Goal: Information Seeking & Learning: Learn about a topic

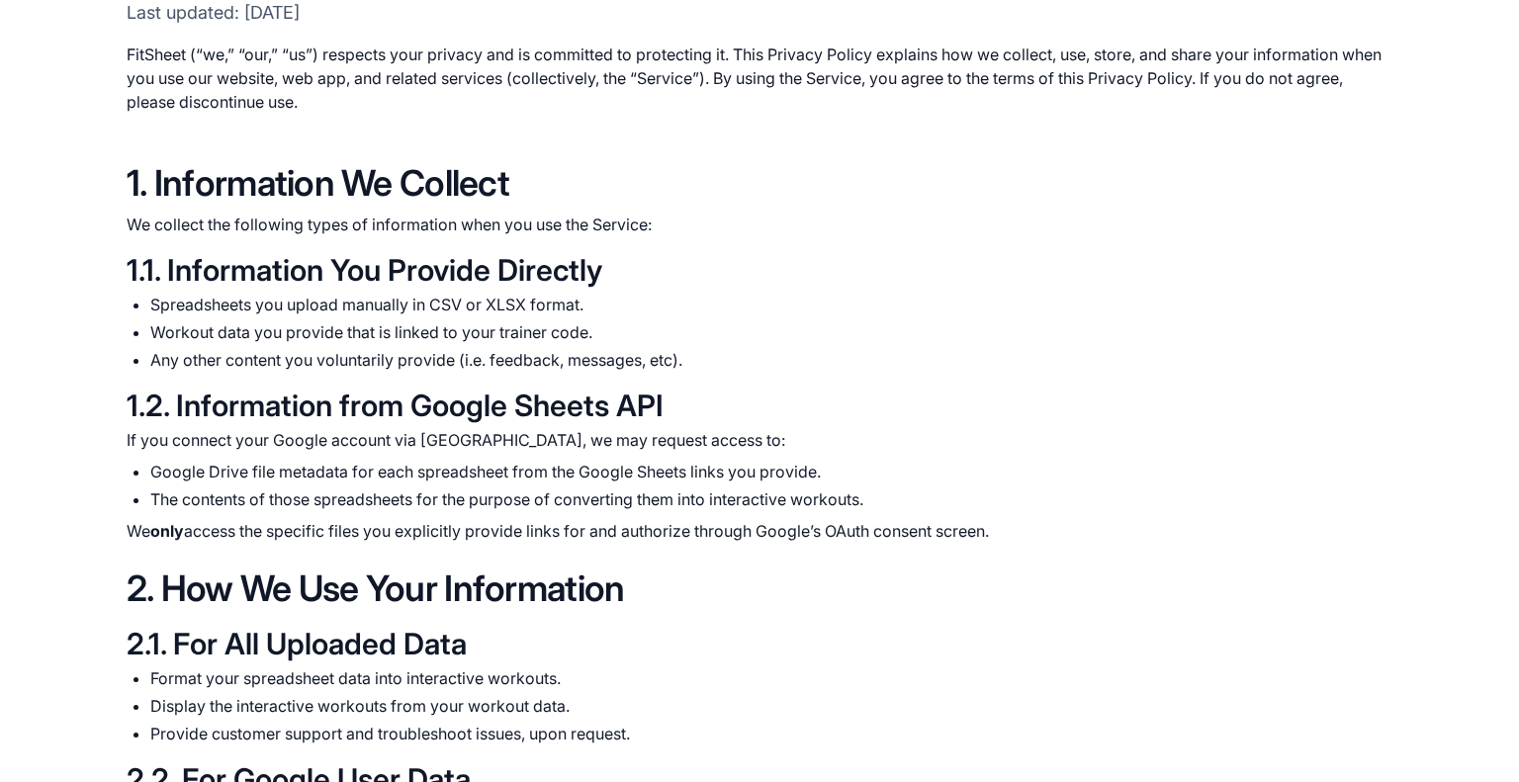
scroll to position [271, 0]
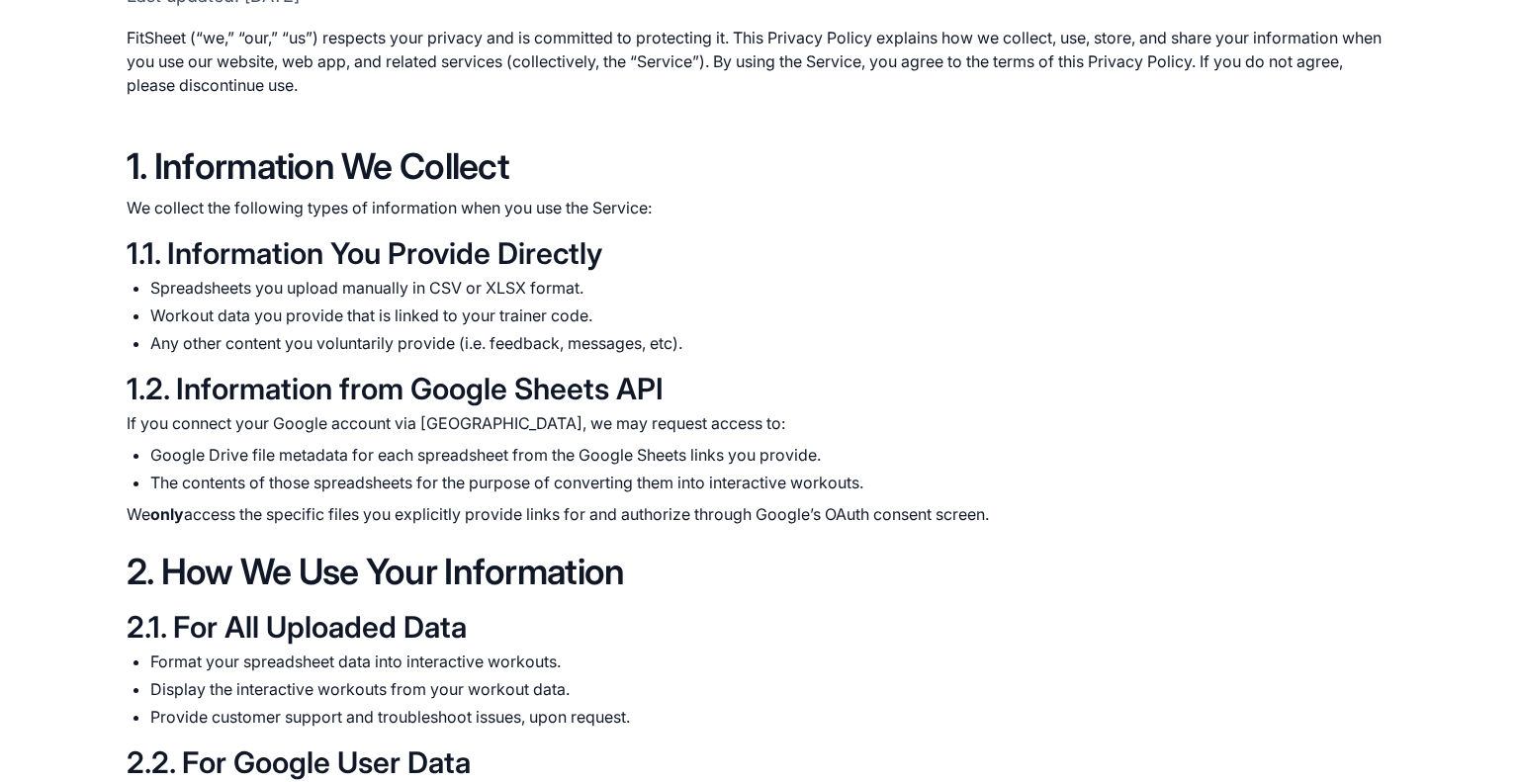
click at [289, 210] on p "We collect the following types of information when you use the Service:" at bounding box center [760, 208] width 1266 height 24
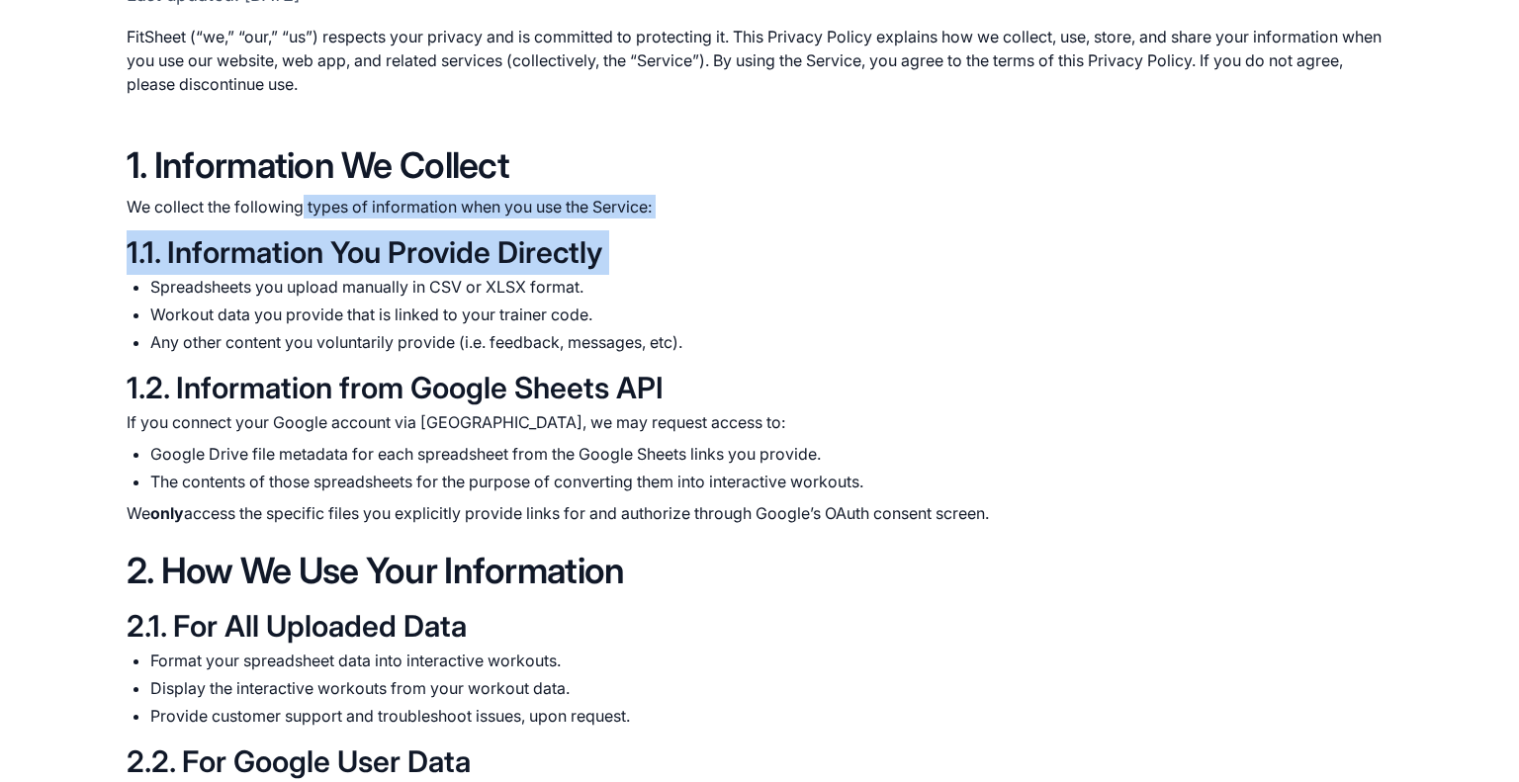
drag, startPoint x: 289, startPoint y: 210, endPoint x: 662, endPoint y: 229, distance: 373.3
click at [662, 229] on div "1. Information We Collect We collect the following types of information when yo…" at bounding box center [760, 334] width 1266 height 382
click at [658, 232] on h3 "1.1. Information You Provide Directly" at bounding box center [760, 252] width 1266 height 45
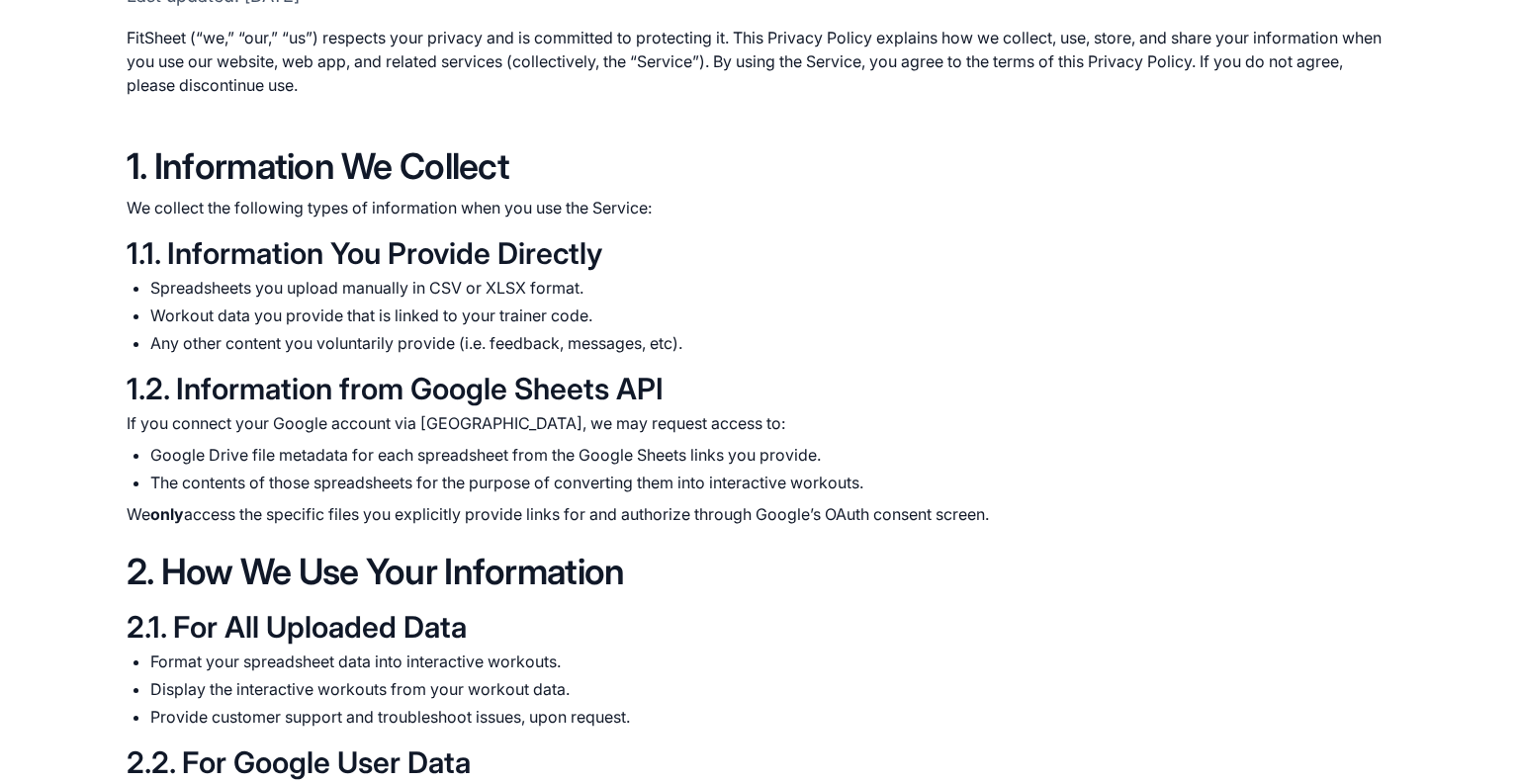
click at [520, 295] on li "Spreadsheets you upload manually in CSV or XLSX format." at bounding box center [771, 288] width 1242 height 24
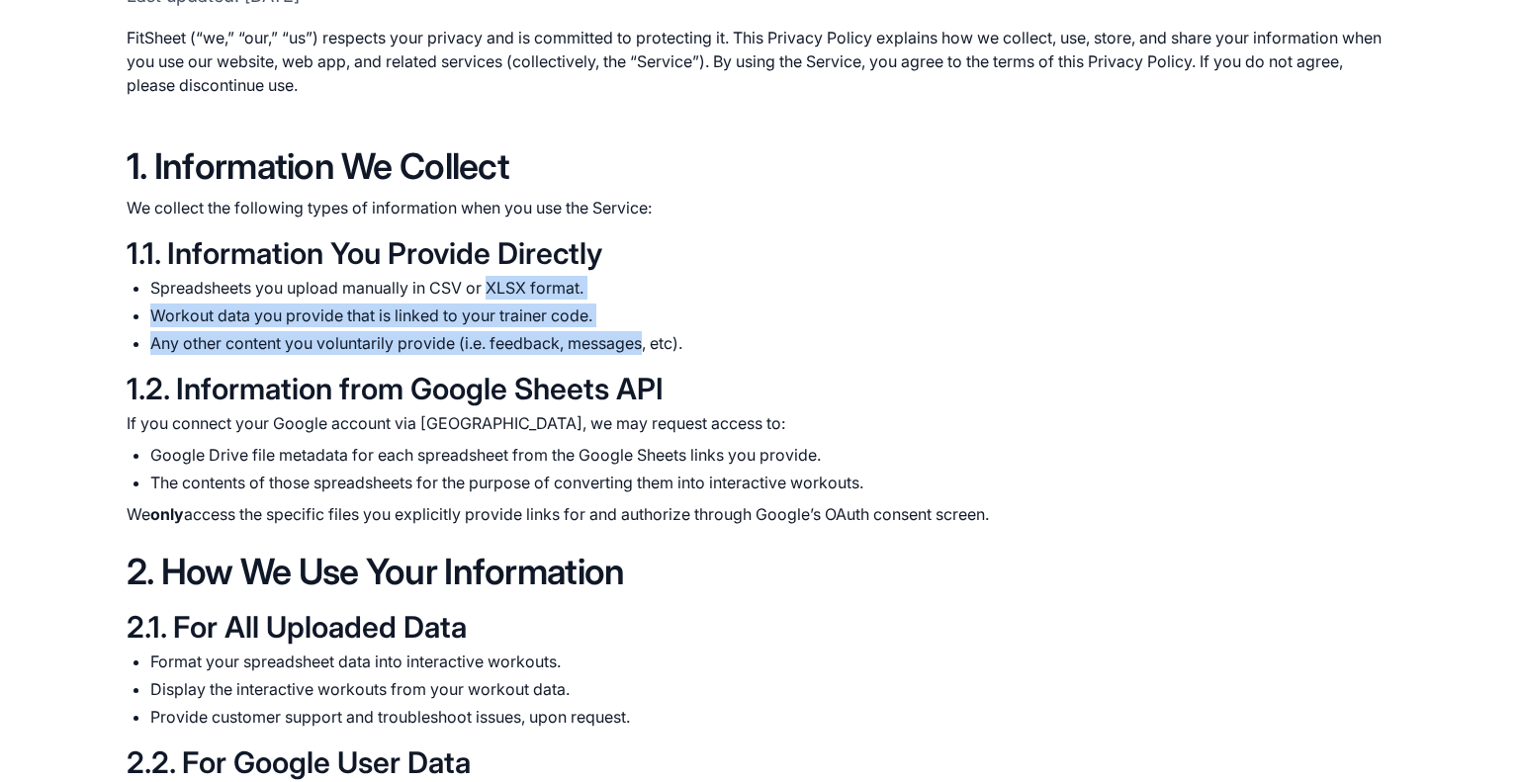
scroll to position [272, 0]
drag, startPoint x: 522, startPoint y: 295, endPoint x: 617, endPoint y: 351, distance: 110.4
click at [617, 351] on ul "Spreadsheets you upload manually in CSV or XLSX format. Workout data you provid…" at bounding box center [760, 314] width 1266 height 79
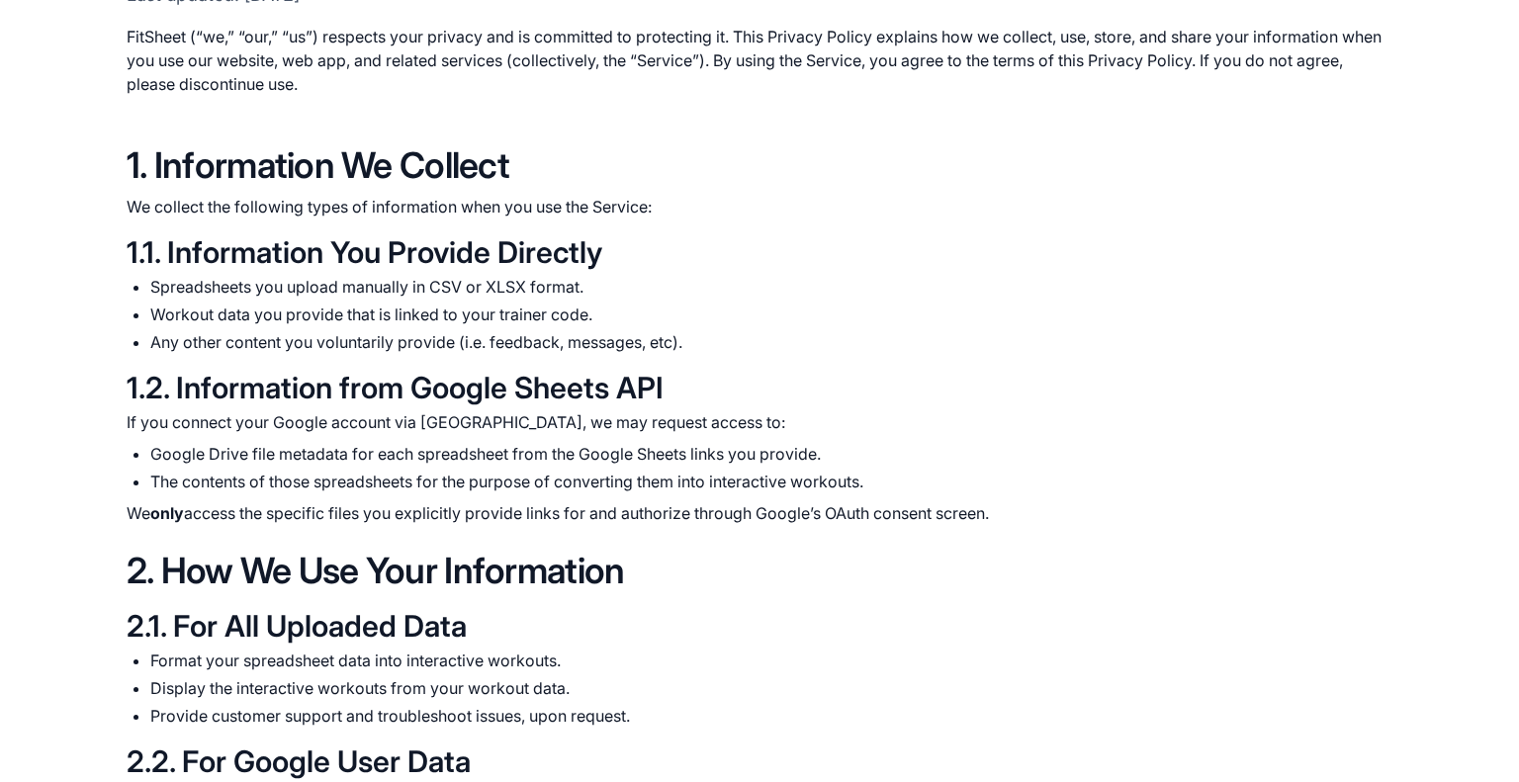
click at [664, 360] on div "1. Information We Collect We collect the following types of information when yo…" at bounding box center [760, 334] width 1266 height 382
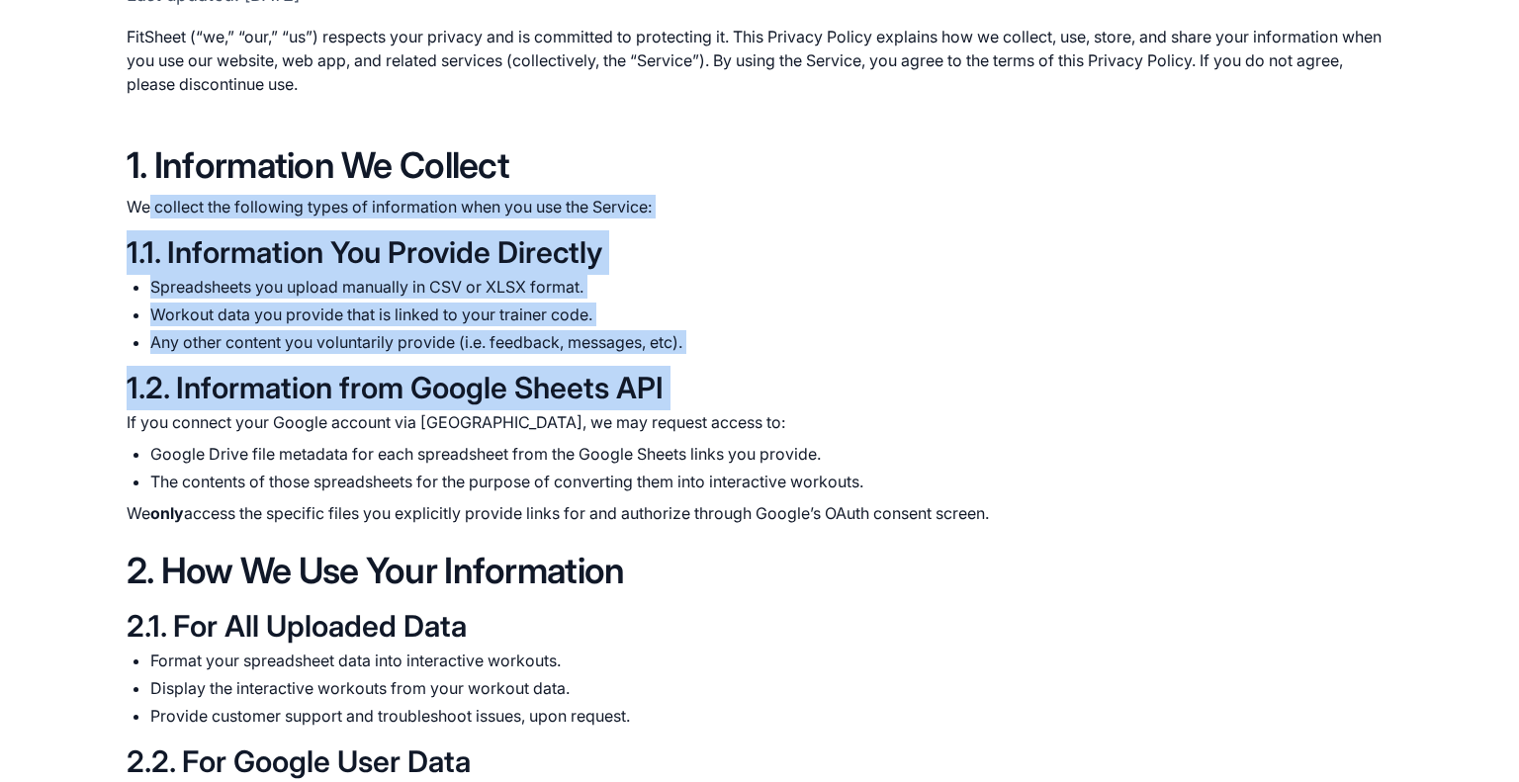
drag, startPoint x: 664, startPoint y: 360, endPoint x: 145, endPoint y: 217, distance: 537.7
click at [145, 217] on div "1. Information We Collect We collect the following types of information when yo…" at bounding box center [760, 334] width 1266 height 382
click at [145, 217] on p "We collect the following types of information when you use the Service:" at bounding box center [760, 207] width 1266 height 24
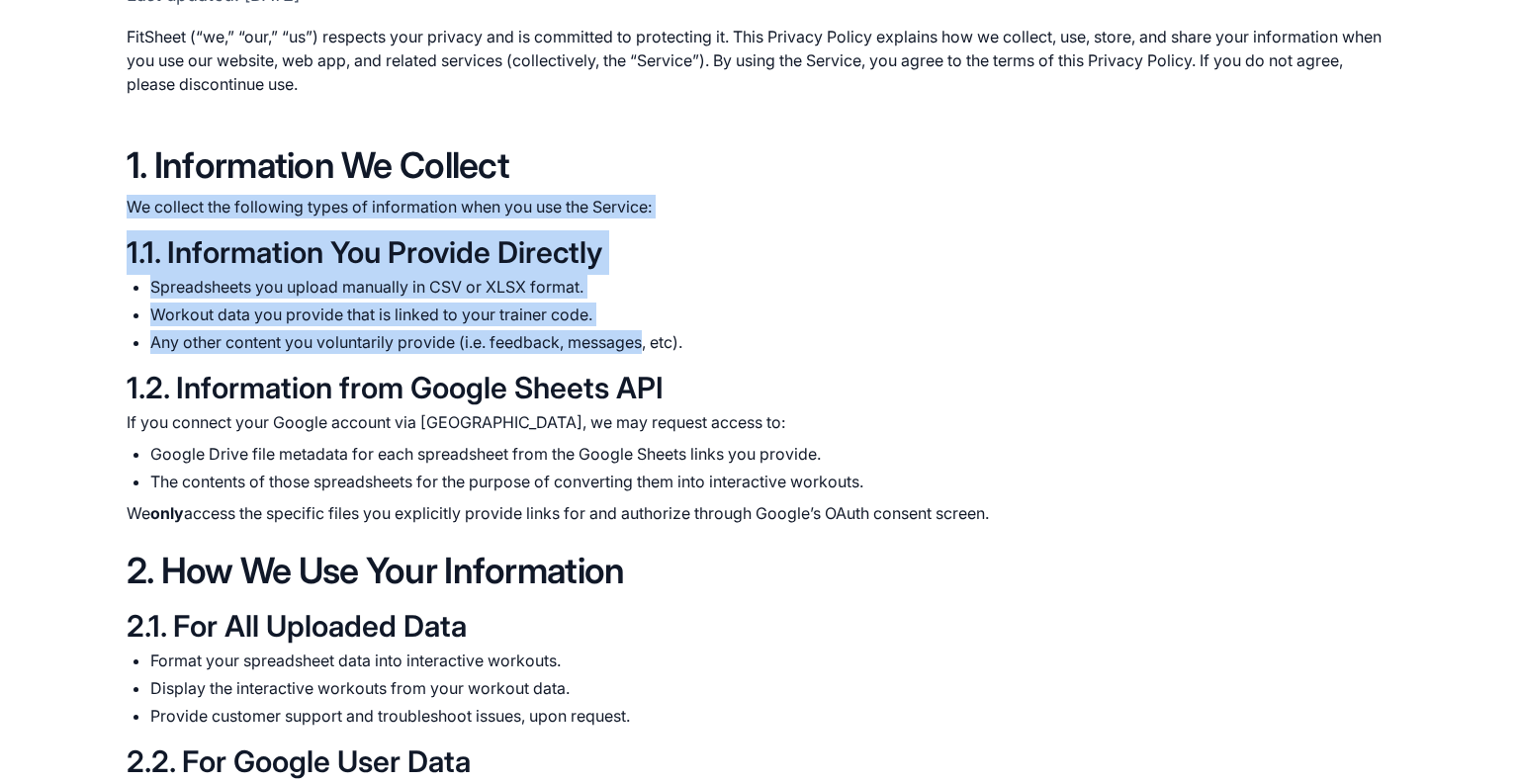
drag, startPoint x: 145, startPoint y: 217, endPoint x: 633, endPoint y: 341, distance: 503.2
click at [633, 341] on div "1. Information We Collect We collect the following types of information when yo…" at bounding box center [760, 334] width 1266 height 382
click at [637, 340] on li "Any other content you voluntarily provide (i.e. feedback, messages, etc)." at bounding box center [771, 341] width 1242 height 24
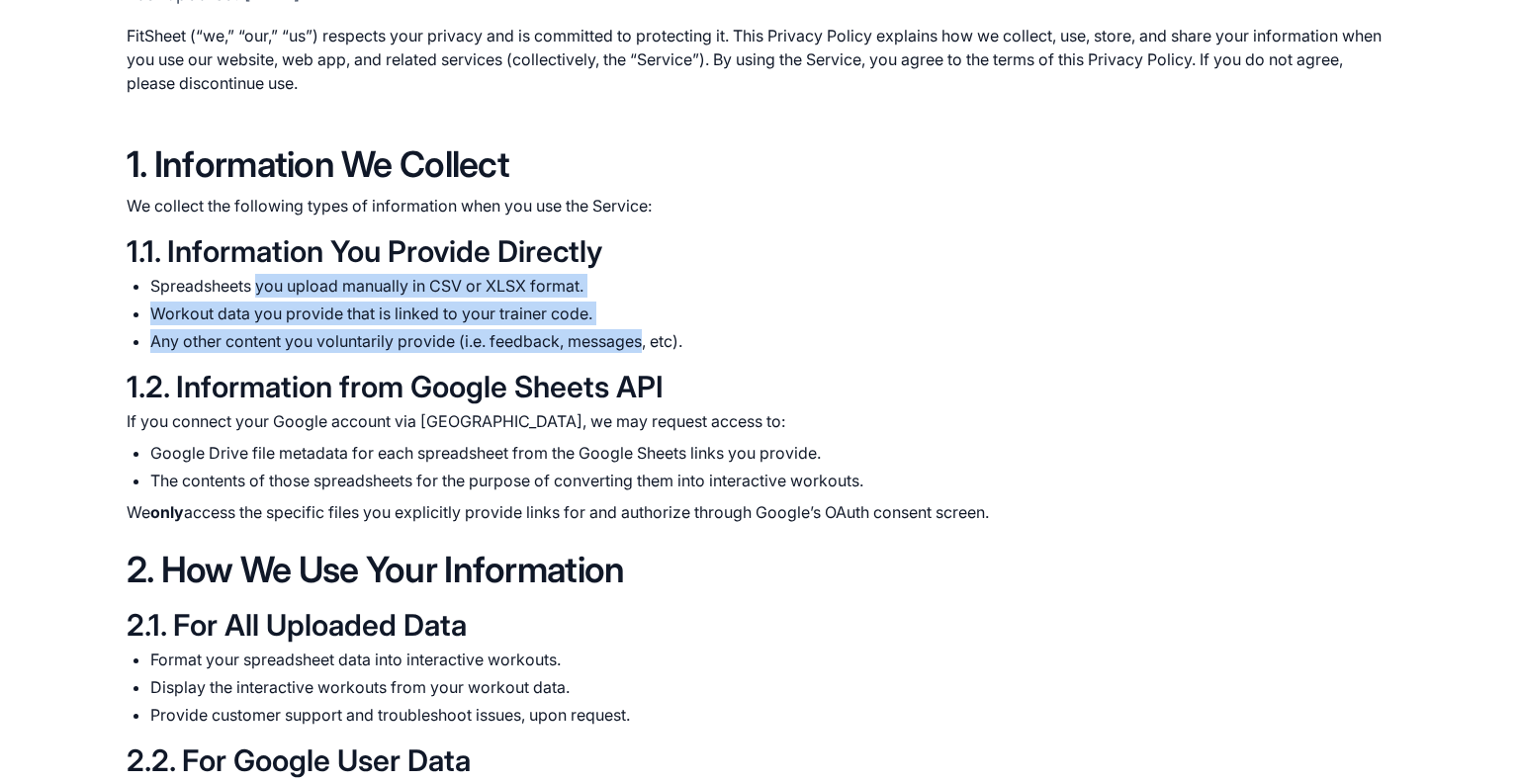
drag, startPoint x: 637, startPoint y: 340, endPoint x: 277, endPoint y: 283, distance: 364.5
click at [277, 283] on ul "Spreadsheets you upload manually in CSV or XLSX format. Workout data you provid…" at bounding box center [760, 313] width 1266 height 79
click at [268, 276] on li "Spreadsheets you upload manually in CSV or XLSX format." at bounding box center [771, 286] width 1242 height 24
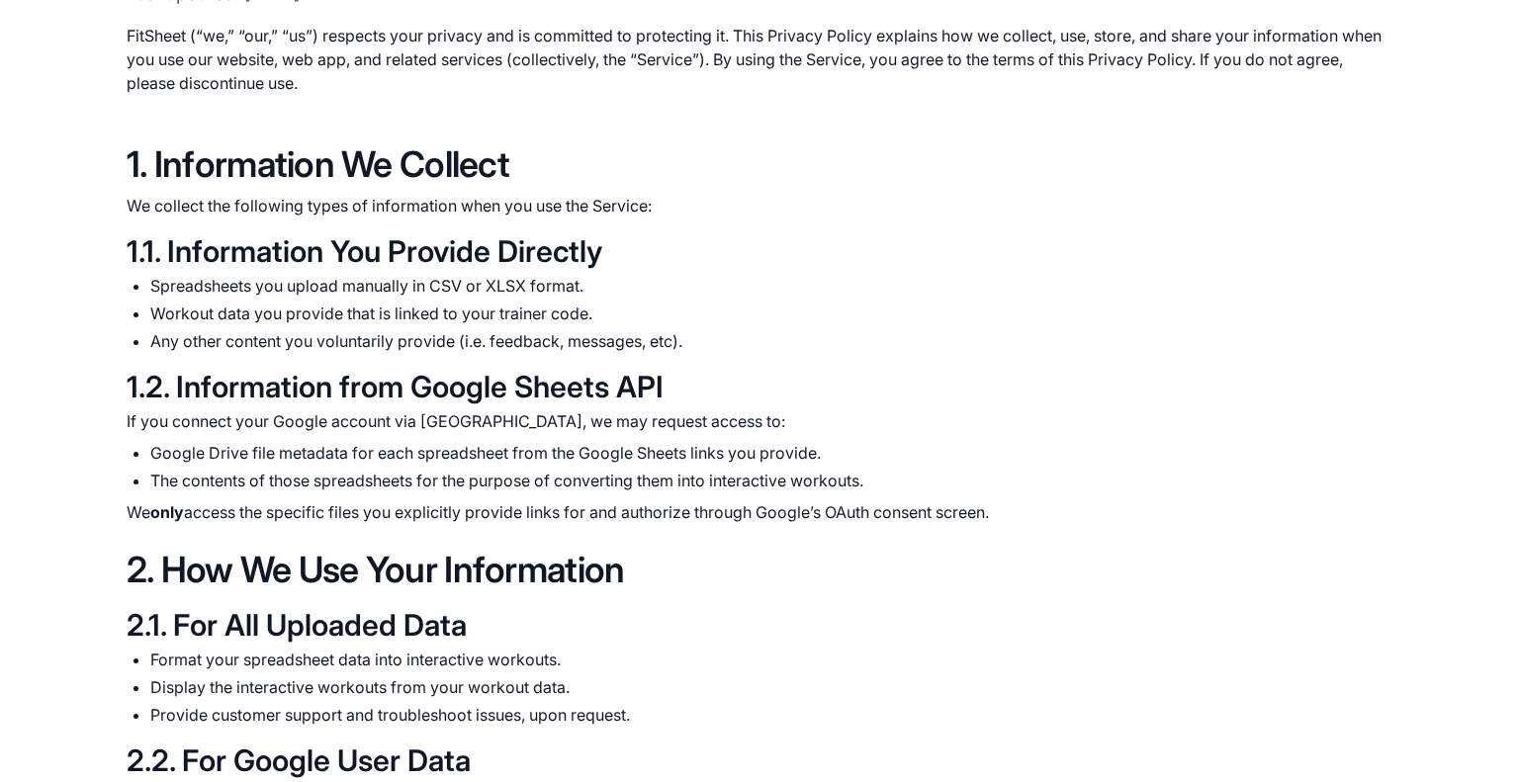
click at [660, 341] on li "Any other content you voluntarily provide (i.e. feedback, messages, etc)." at bounding box center [771, 341] width 1242 height 24
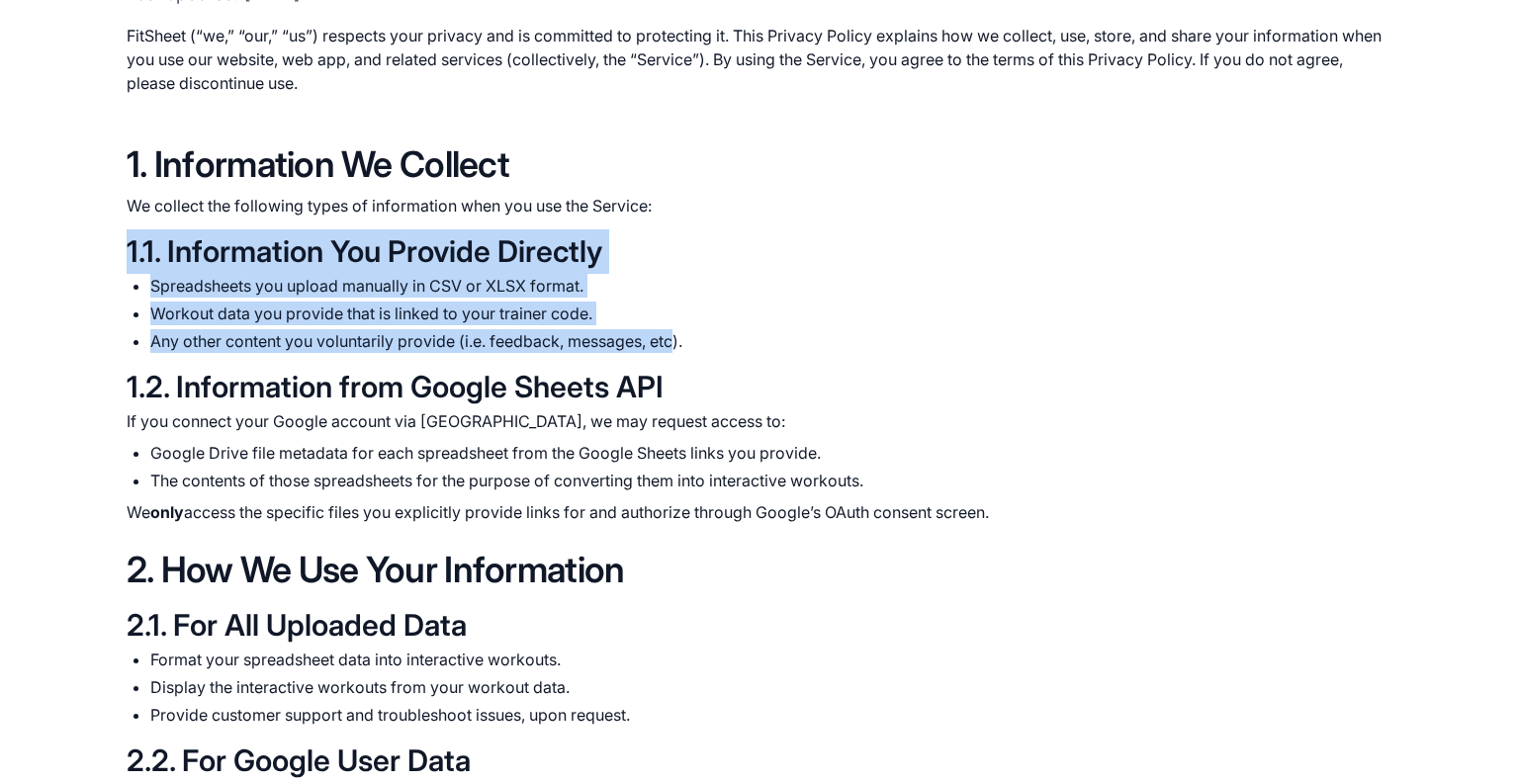
drag, startPoint x: 660, startPoint y: 341, endPoint x: 117, endPoint y: 250, distance: 550.5
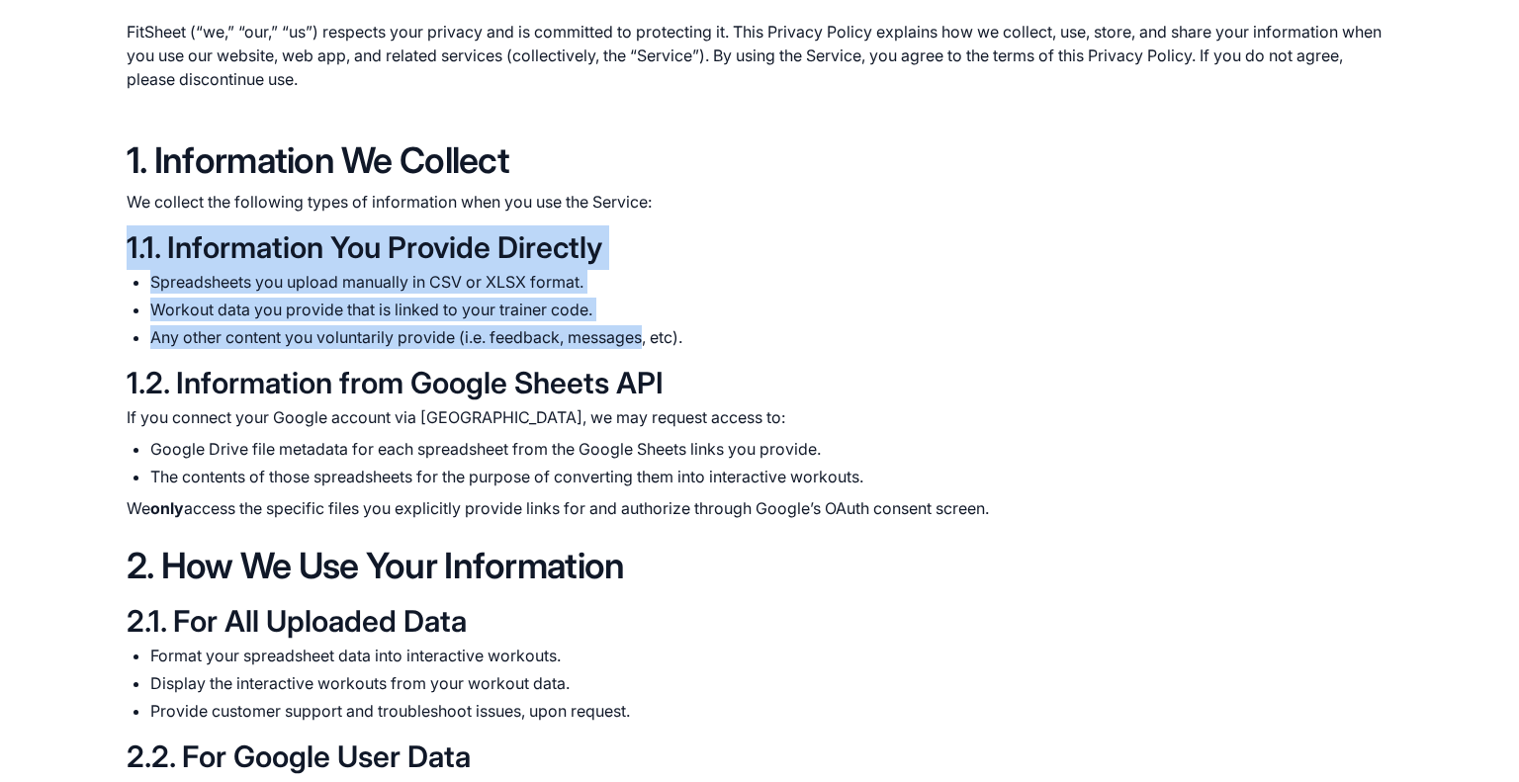
drag, startPoint x: 117, startPoint y: 250, endPoint x: 585, endPoint y: 330, distance: 475.5
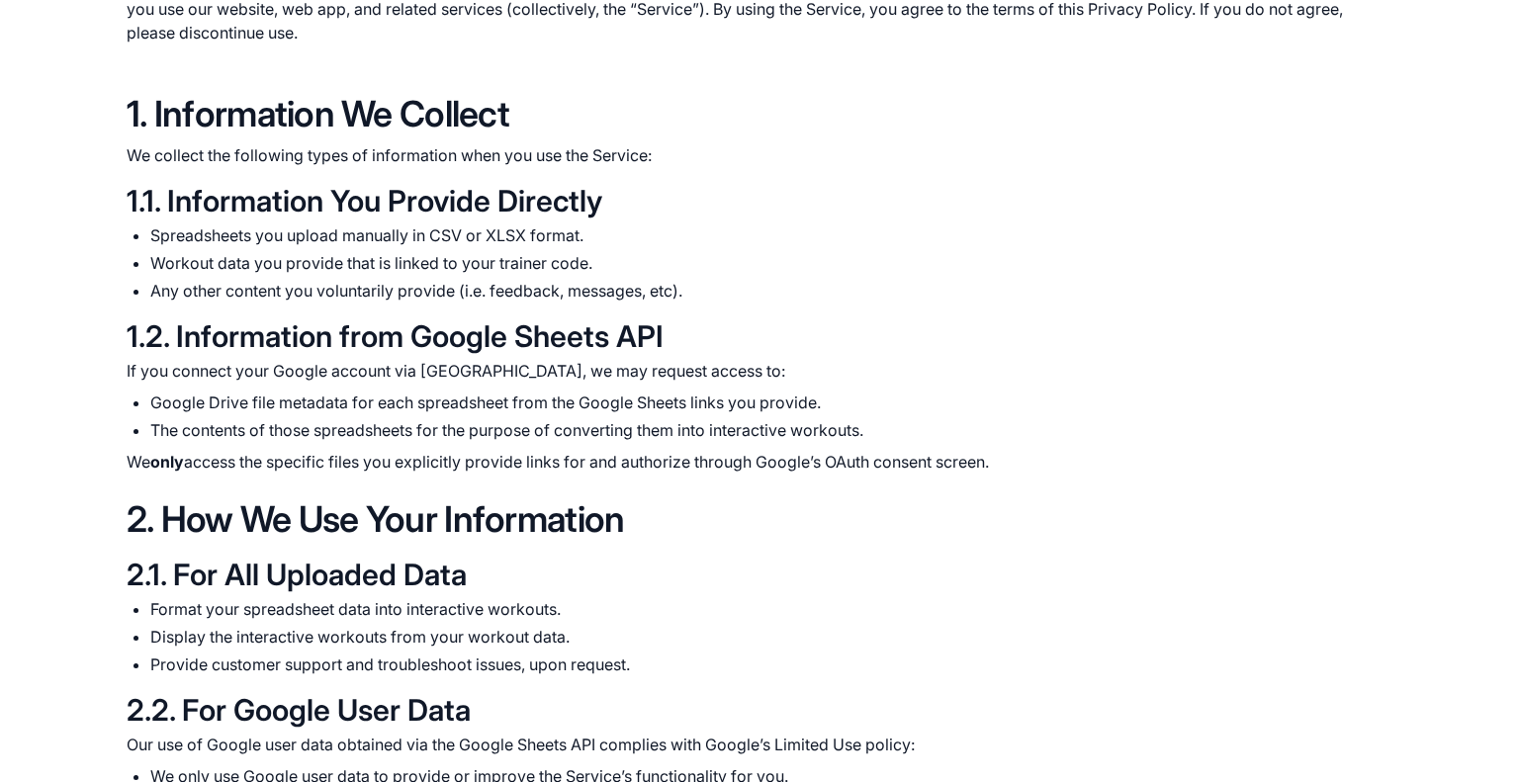
click at [586, 329] on h3 "1.2. Information from Google Sheets API" at bounding box center [760, 336] width 1266 height 45
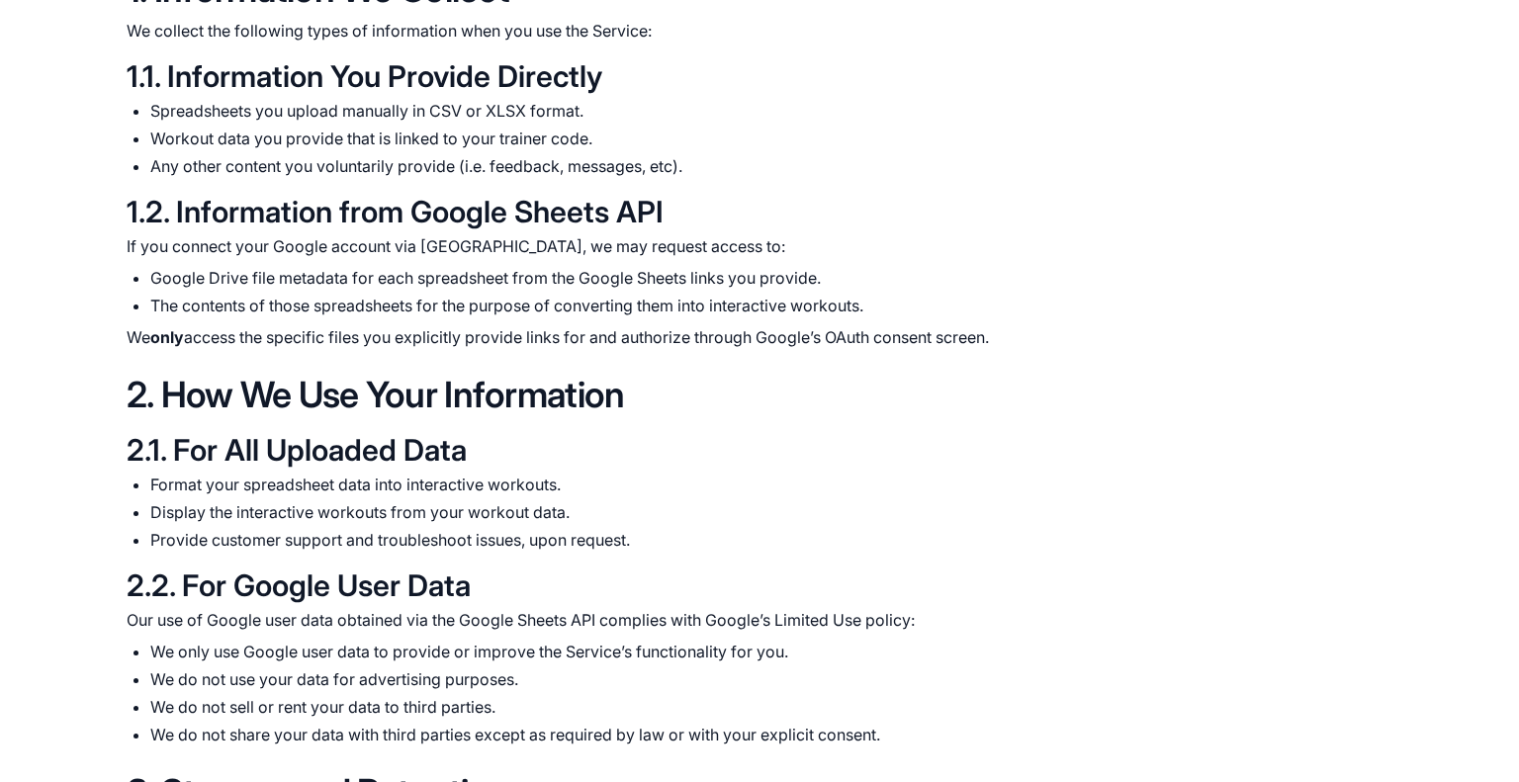
scroll to position [451, 0]
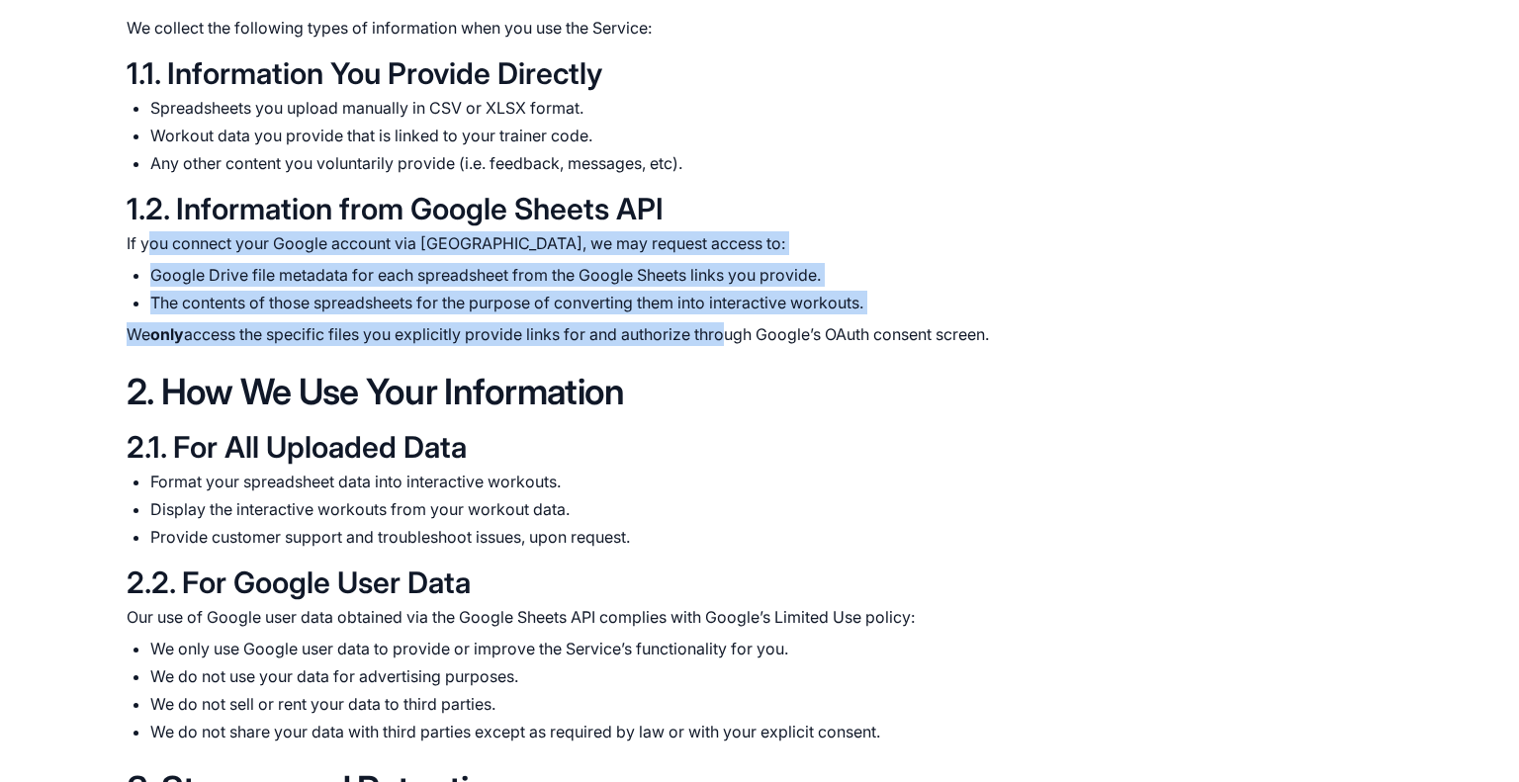
drag, startPoint x: 146, startPoint y: 247, endPoint x: 726, endPoint y: 343, distance: 587.4
click at [726, 343] on div "If you connect your Google account via OAuth, we may request access to: Google …" at bounding box center [760, 288] width 1266 height 115
click at [726, 343] on p "We only access the specific files you explicitly provide links for and authoriz…" at bounding box center [760, 334] width 1266 height 24
drag, startPoint x: 726, startPoint y: 343, endPoint x: 132, endPoint y: 239, distance: 603.3
click at [132, 239] on div "If you connect your Google account via OAuth, we may request access to: Google …" at bounding box center [760, 288] width 1266 height 115
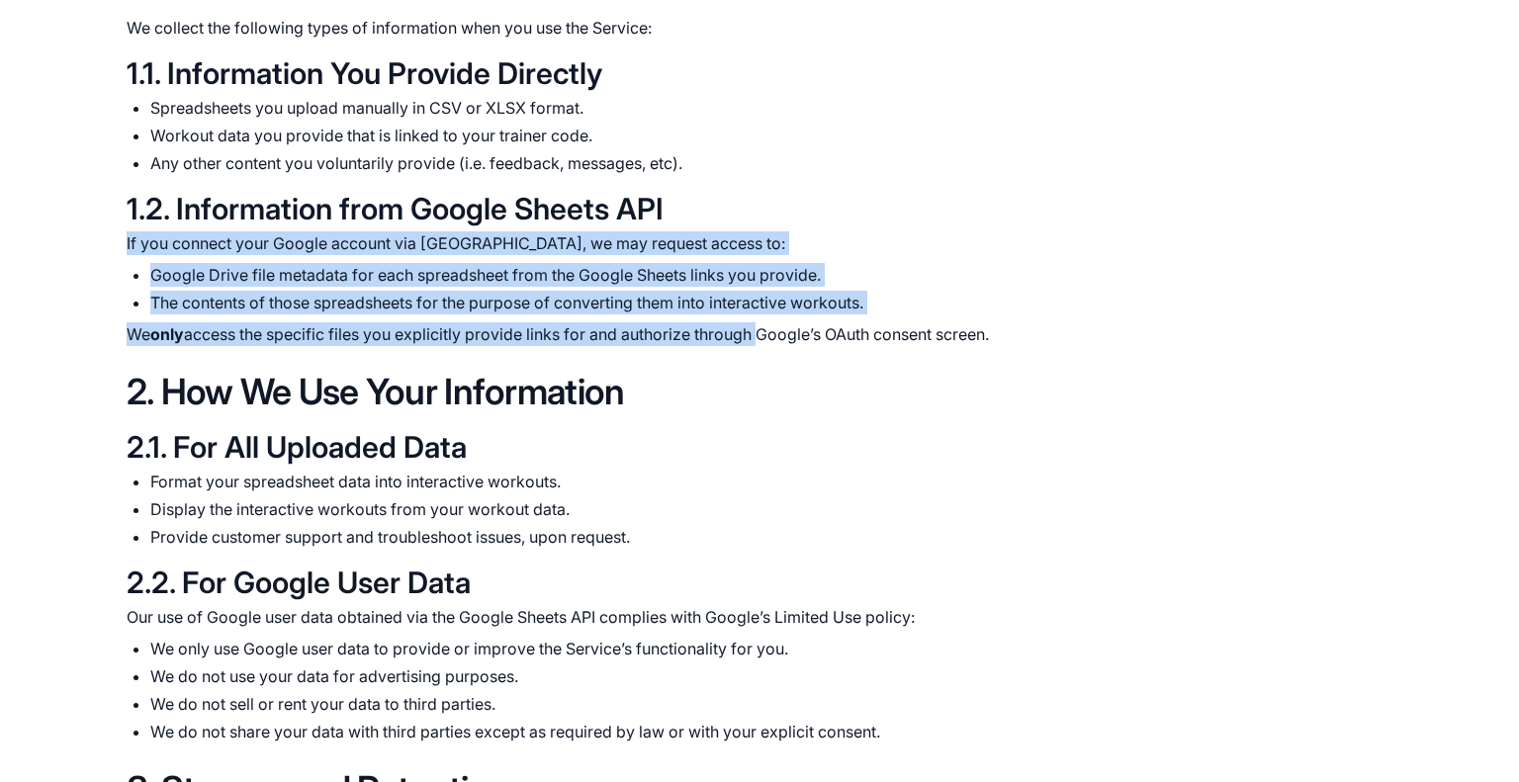
click at [132, 239] on p "If you connect your Google account via [GEOGRAPHIC_DATA], we may request access…" at bounding box center [760, 243] width 1266 height 24
drag, startPoint x: 132, startPoint y: 239, endPoint x: 666, endPoint y: 338, distance: 543.1
click at [666, 338] on div "If you connect your Google account via OAuth, we may request access to: Google …" at bounding box center [760, 288] width 1266 height 115
click at [666, 338] on p "We only access the specific files you explicitly provide links for and authoriz…" at bounding box center [760, 334] width 1266 height 24
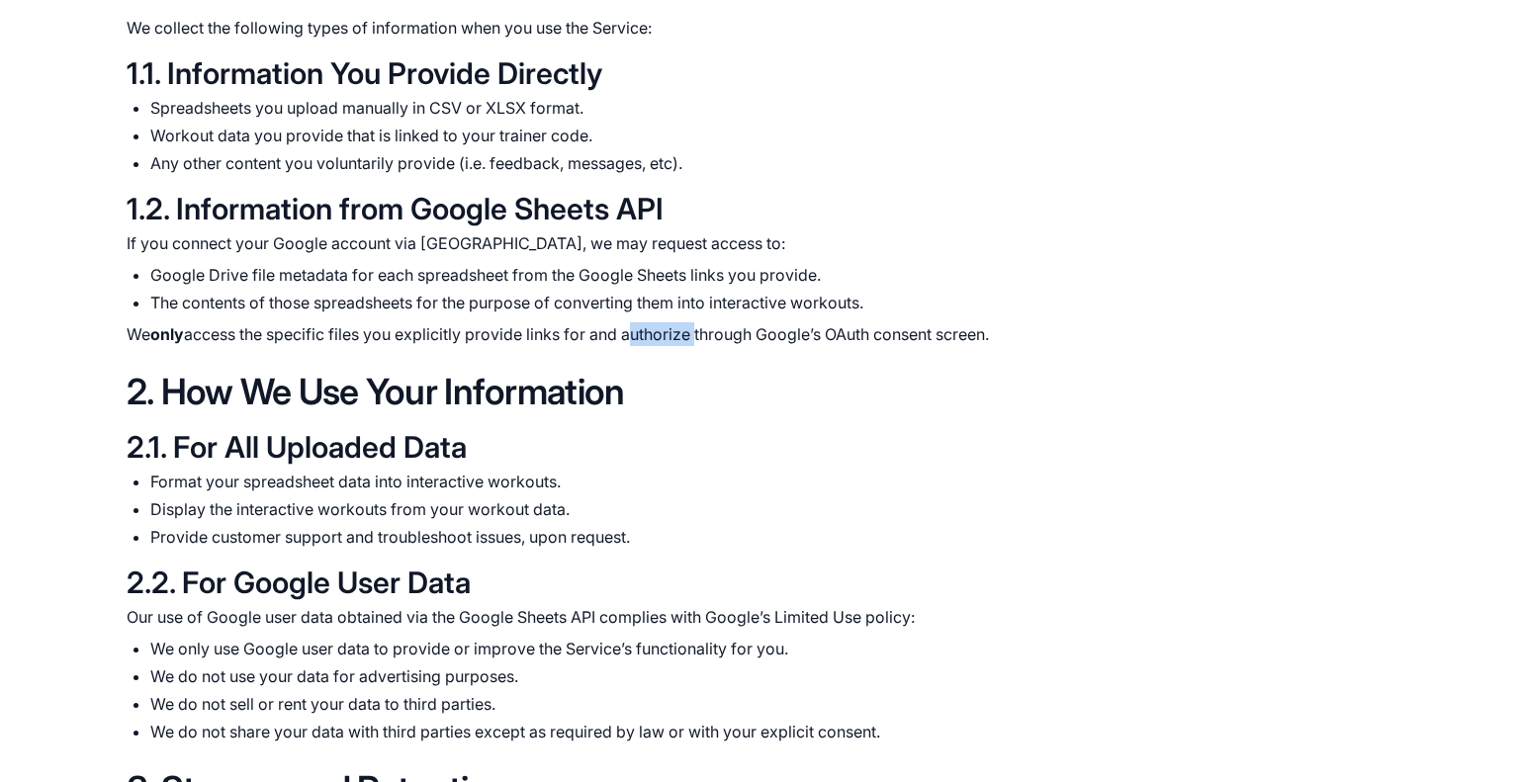
click at [666, 338] on p "We only access the specific files you explicitly provide links for and authoriz…" at bounding box center [760, 334] width 1266 height 24
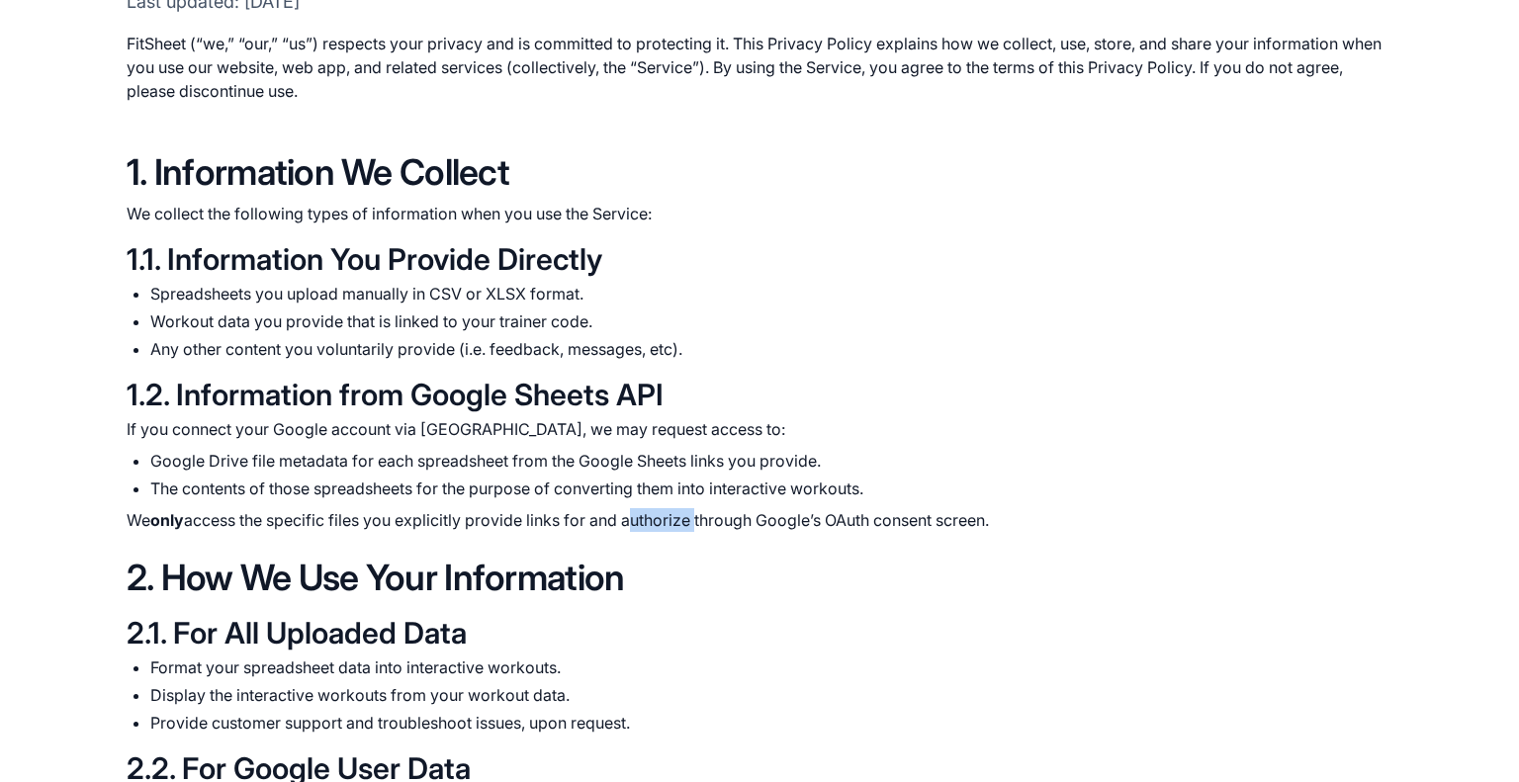
scroll to position [268, 0]
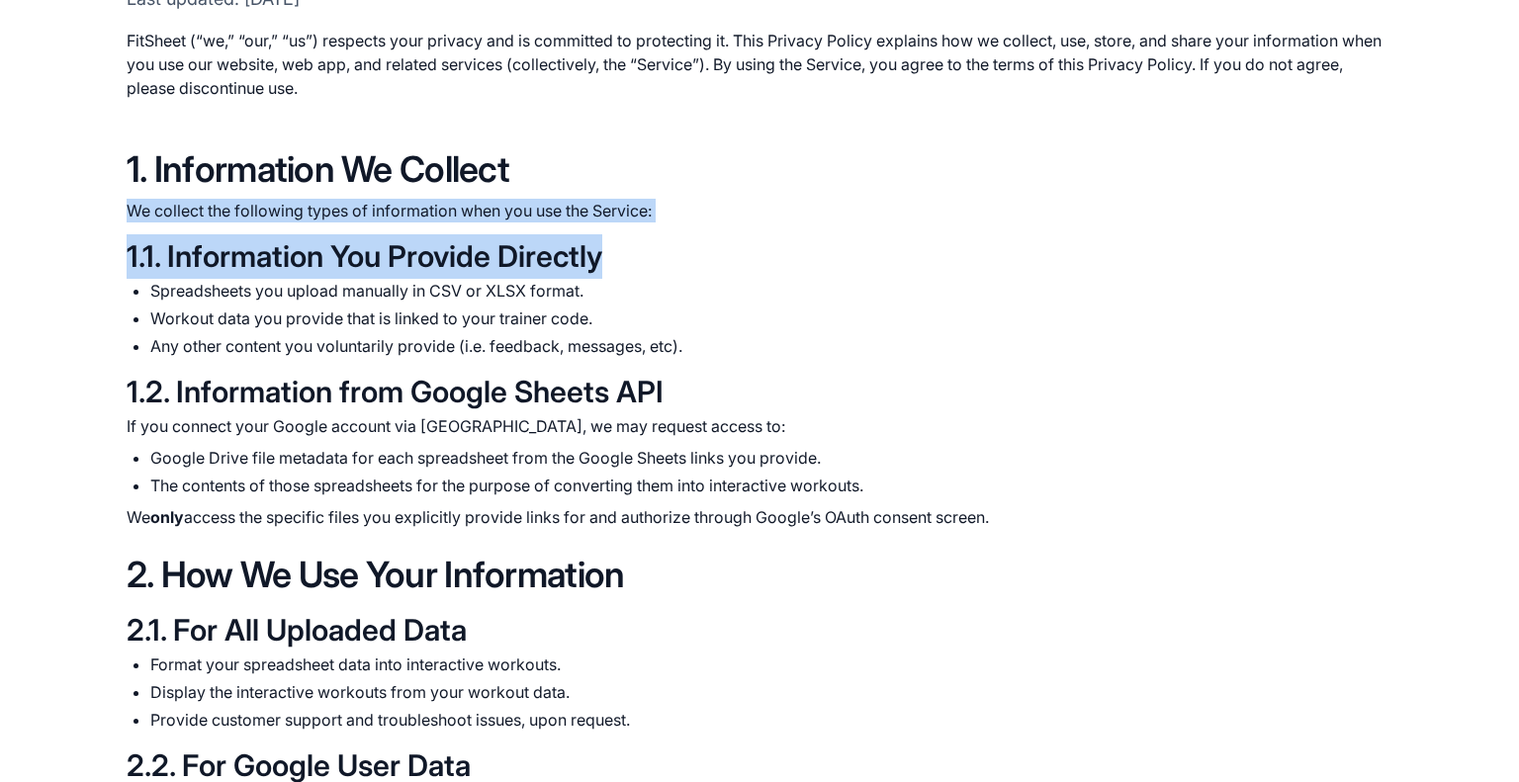
drag, startPoint x: 151, startPoint y: 218, endPoint x: 708, endPoint y: 231, distance: 556.9
click at [708, 231] on div "1. Information We Collect We collect the following types of information when yo…" at bounding box center [760, 338] width 1266 height 382
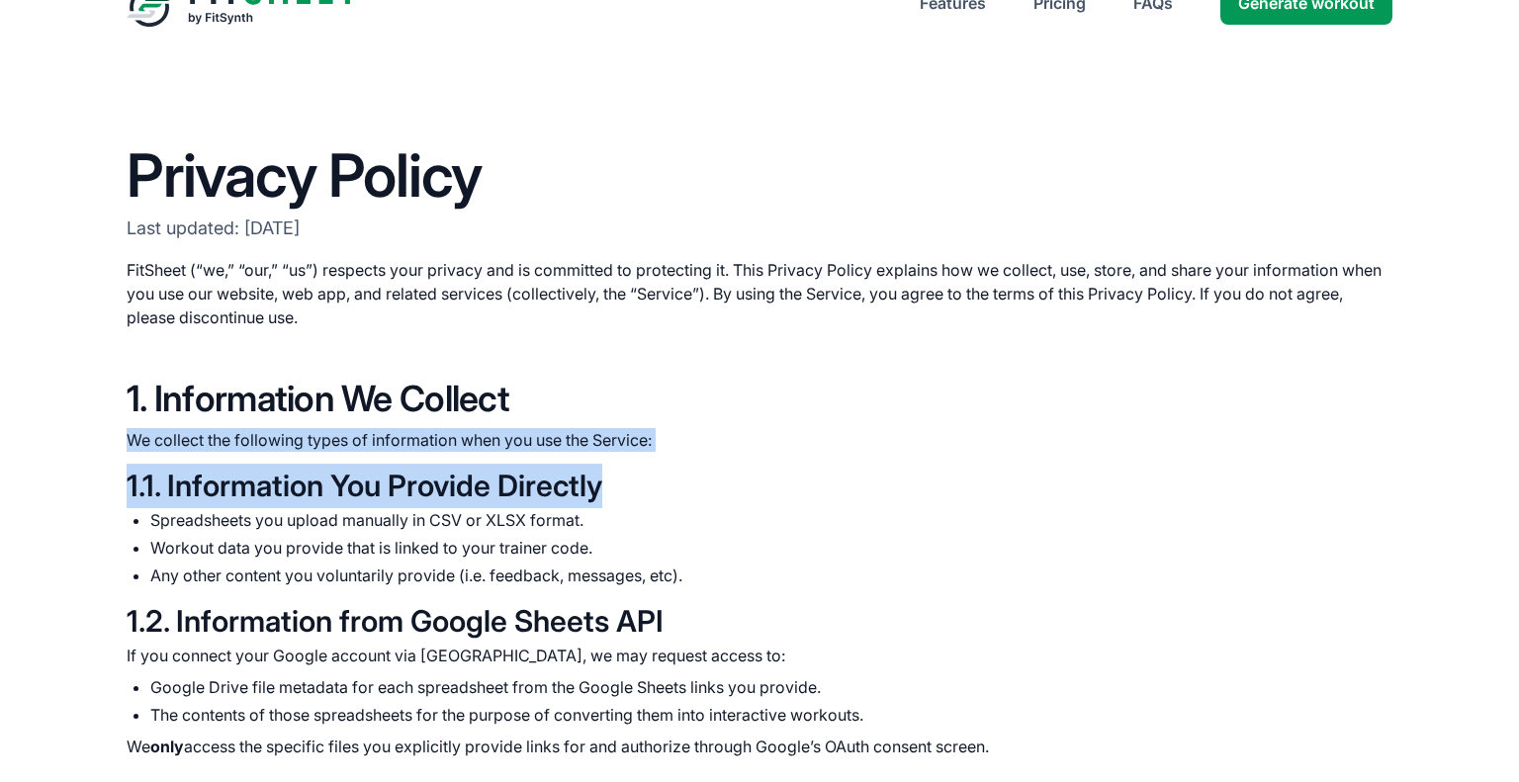
scroll to position [305, 0]
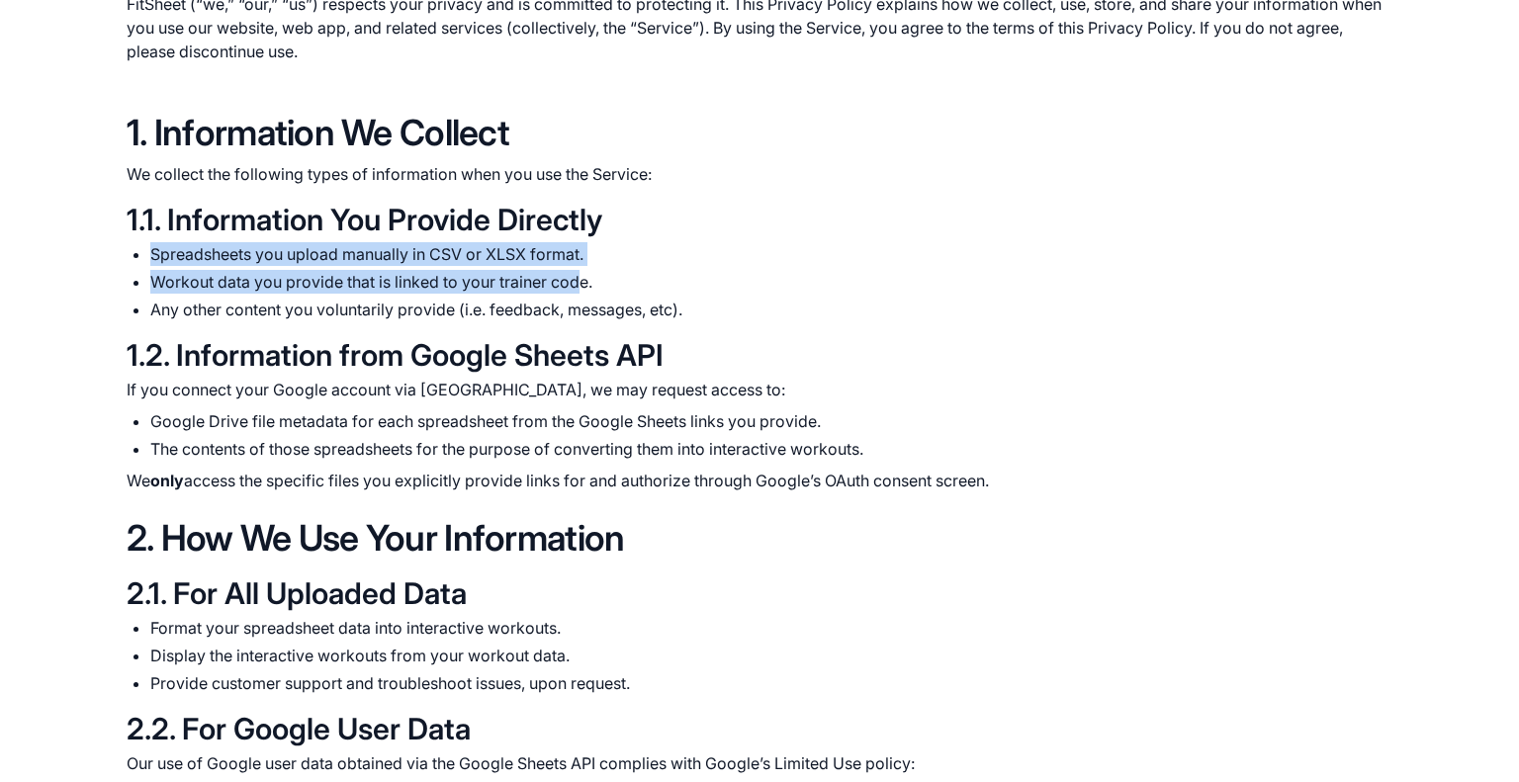
drag, startPoint x: 144, startPoint y: 244, endPoint x: 576, endPoint y: 284, distance: 433.0
click at [576, 284] on ul "Spreadsheets you upload manually in CSV or XLSX format. Workout data you provid…" at bounding box center [760, 281] width 1266 height 79
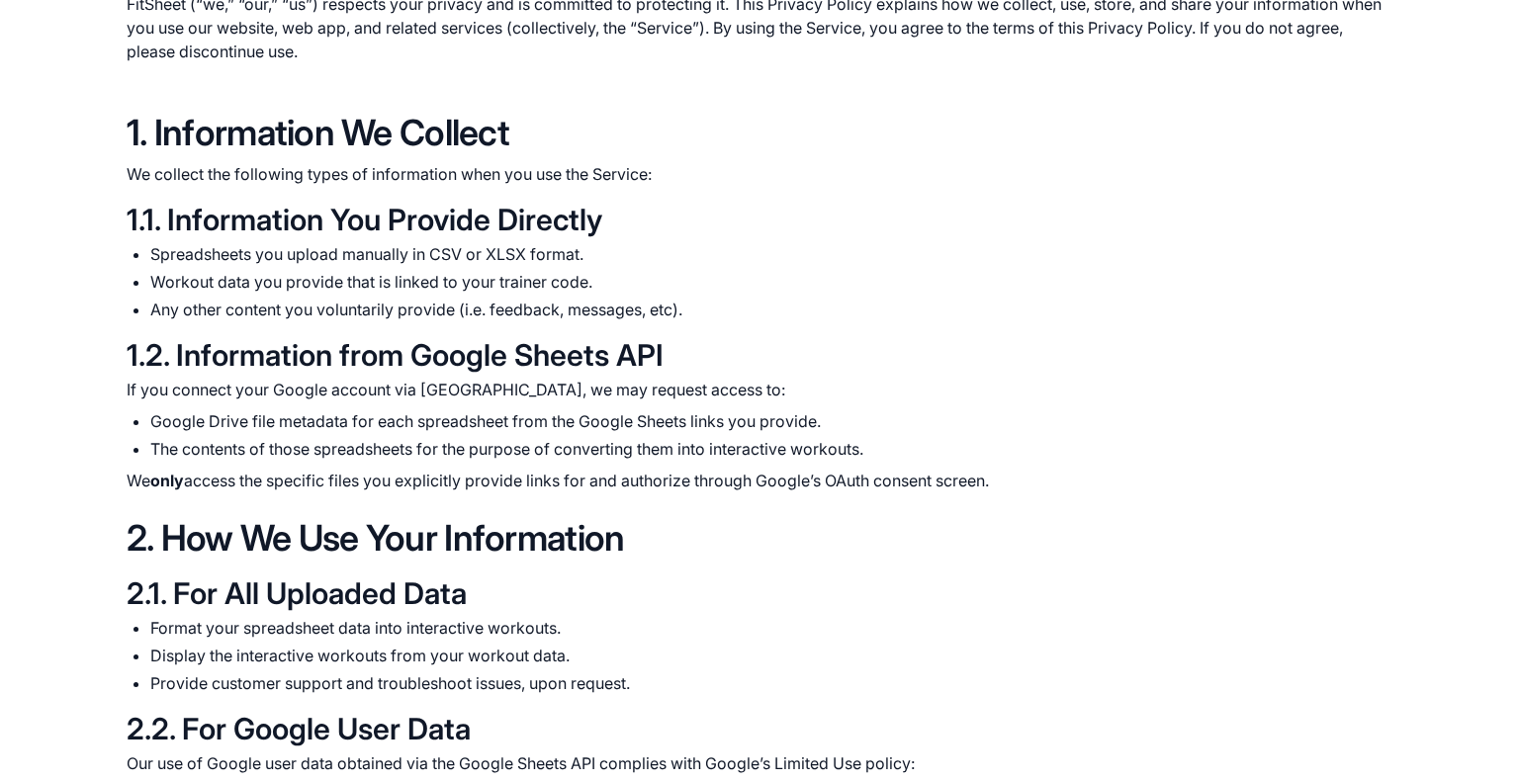
click at [605, 296] on ul "Spreadsheets you upload manually in CSV or XLSX format. Workout data you provid…" at bounding box center [760, 281] width 1266 height 79
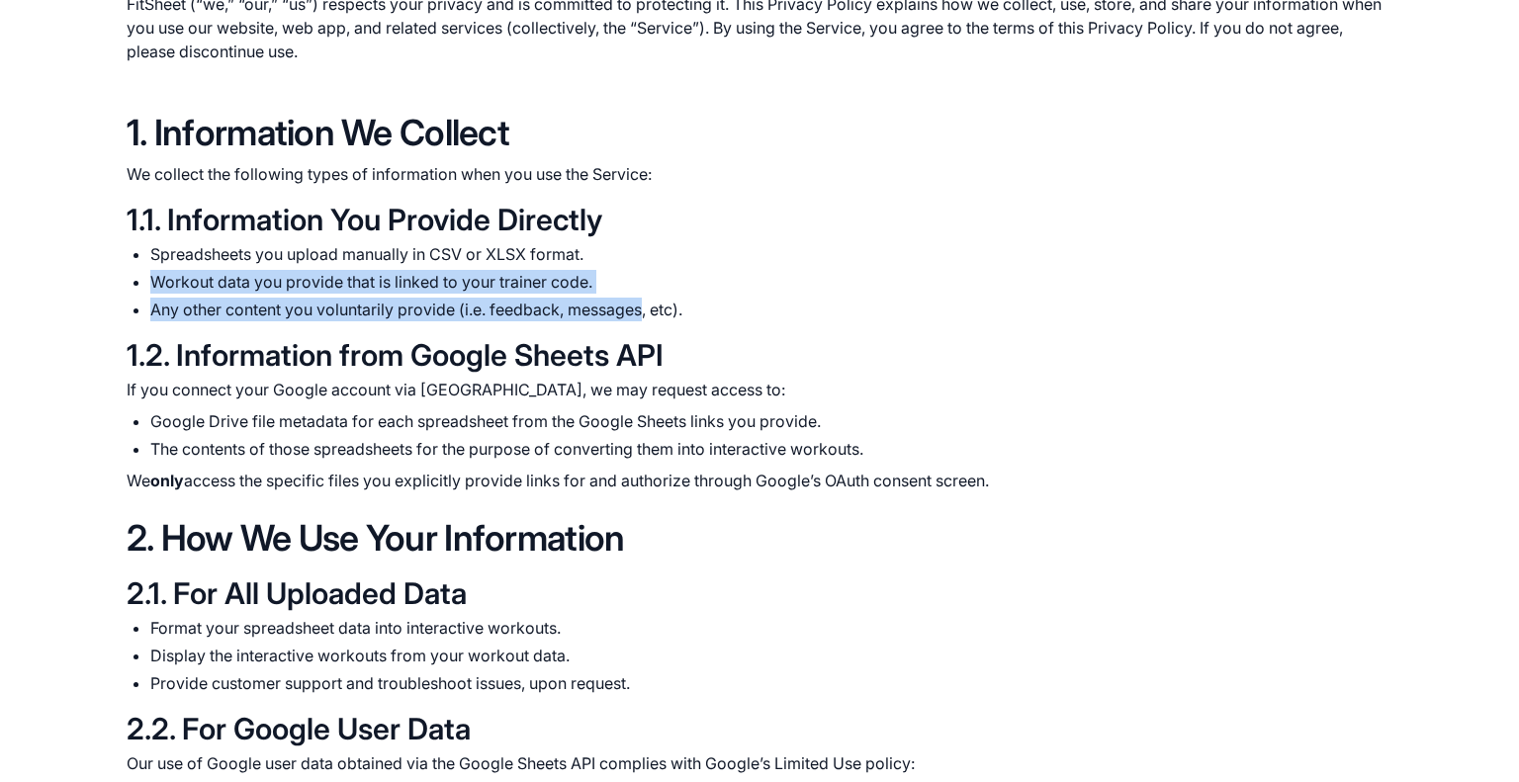
drag, startPoint x: 605, startPoint y: 296, endPoint x: 205, endPoint y: 278, distance: 400.9
click at [205, 278] on ul "Spreadsheets you upload manually in CSV or XLSX format. Workout data you provid…" at bounding box center [760, 281] width 1266 height 79
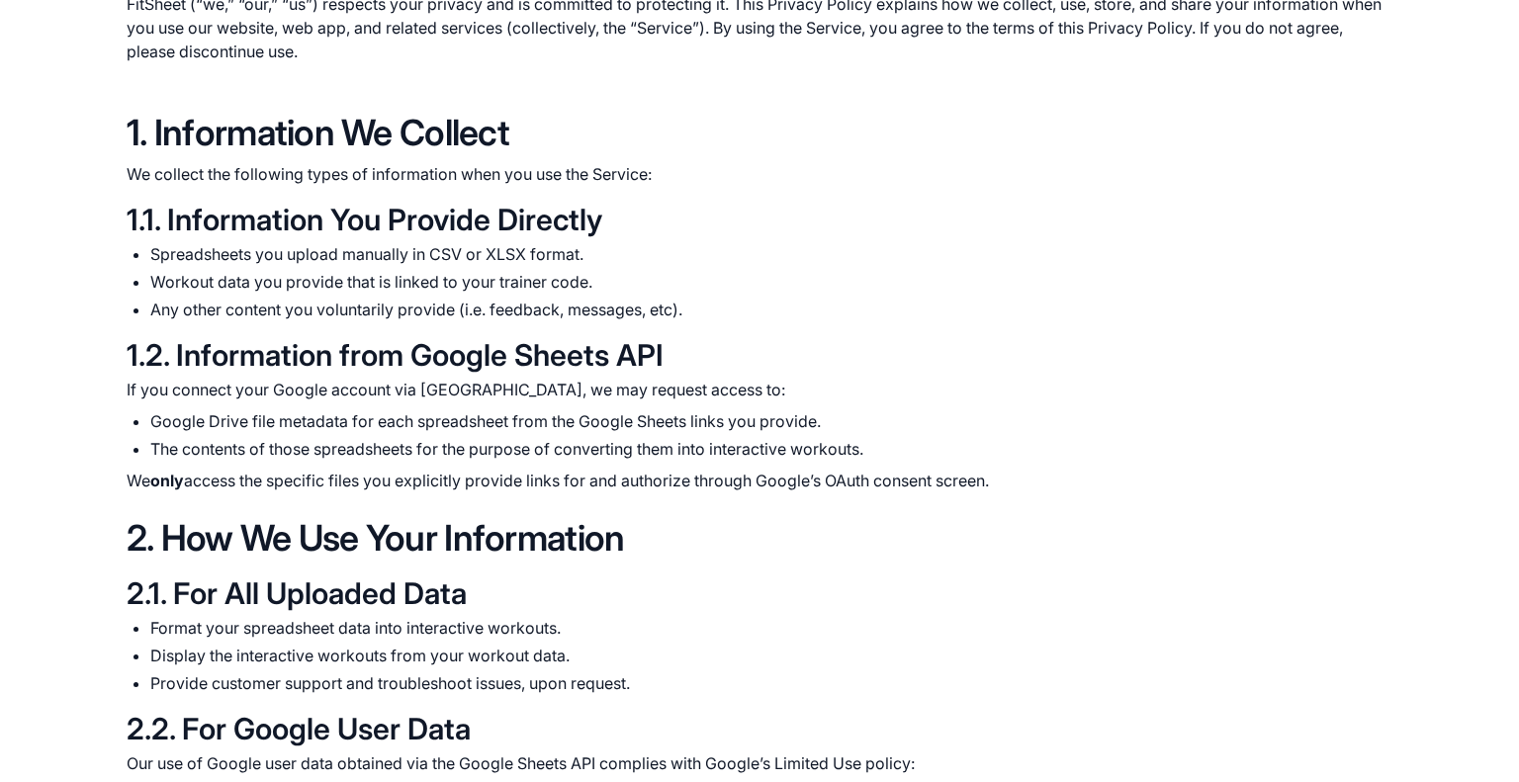
click at [169, 253] on li "Spreadsheets you upload manually in CSV or XLSX format." at bounding box center [771, 254] width 1242 height 24
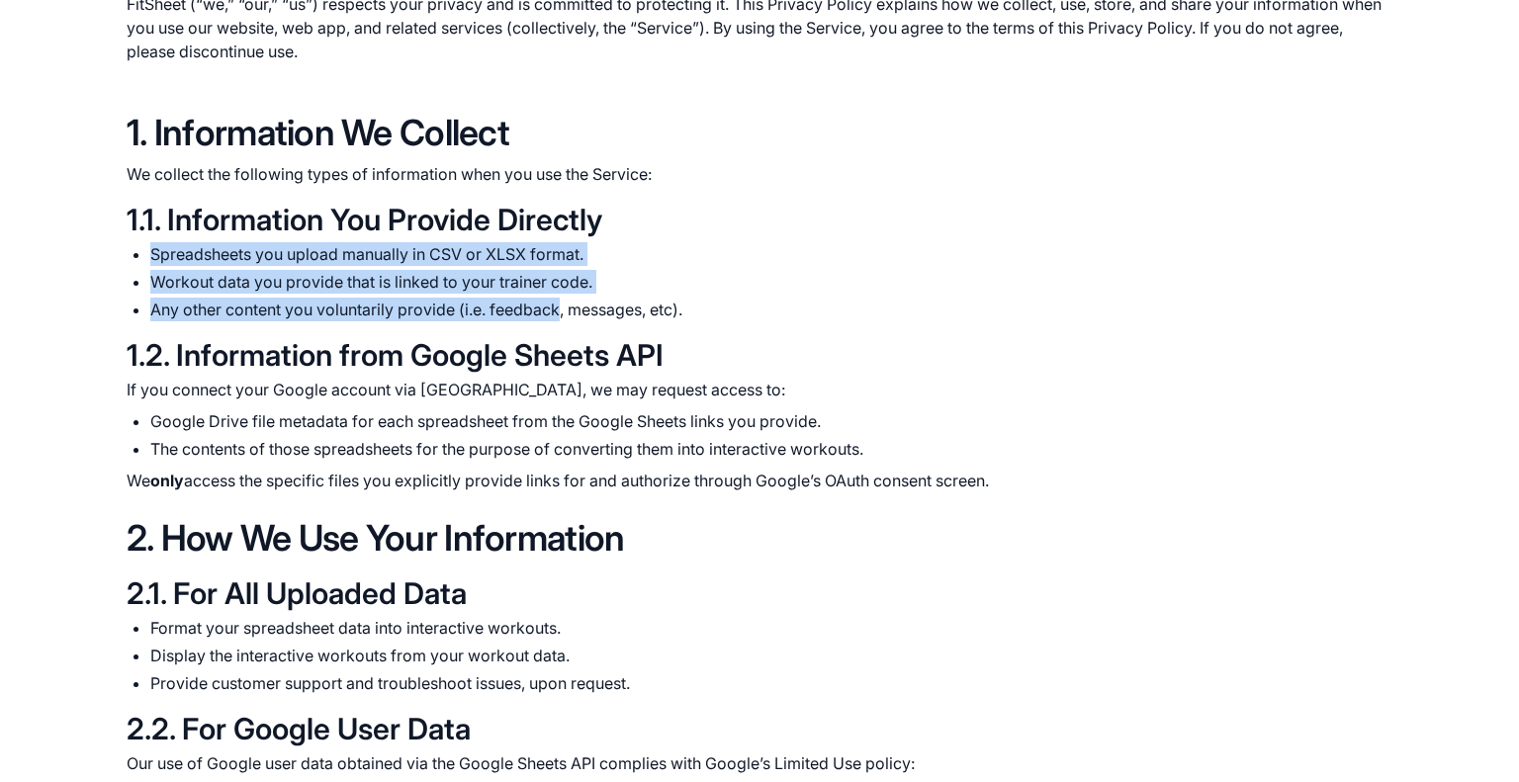
drag, startPoint x: 169, startPoint y: 253, endPoint x: 503, endPoint y: 312, distance: 339.5
click at [503, 312] on ul "Spreadsheets you upload manually in CSV or XLSX format. Workout data you provid…" at bounding box center [760, 281] width 1266 height 79
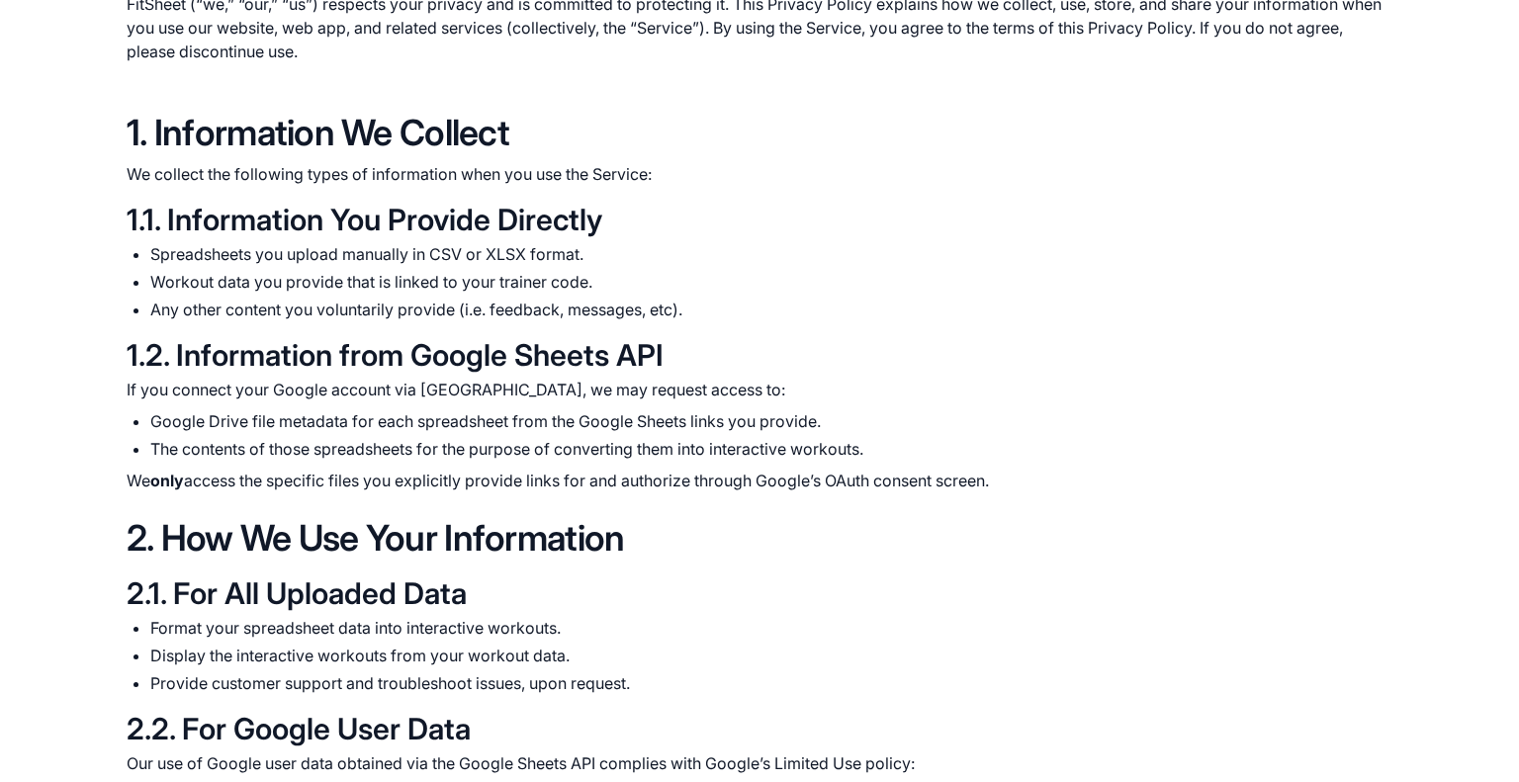
click at [580, 300] on li "Any other content you voluntarily provide (i.e. feedback, messages, etc)." at bounding box center [771, 310] width 1242 height 24
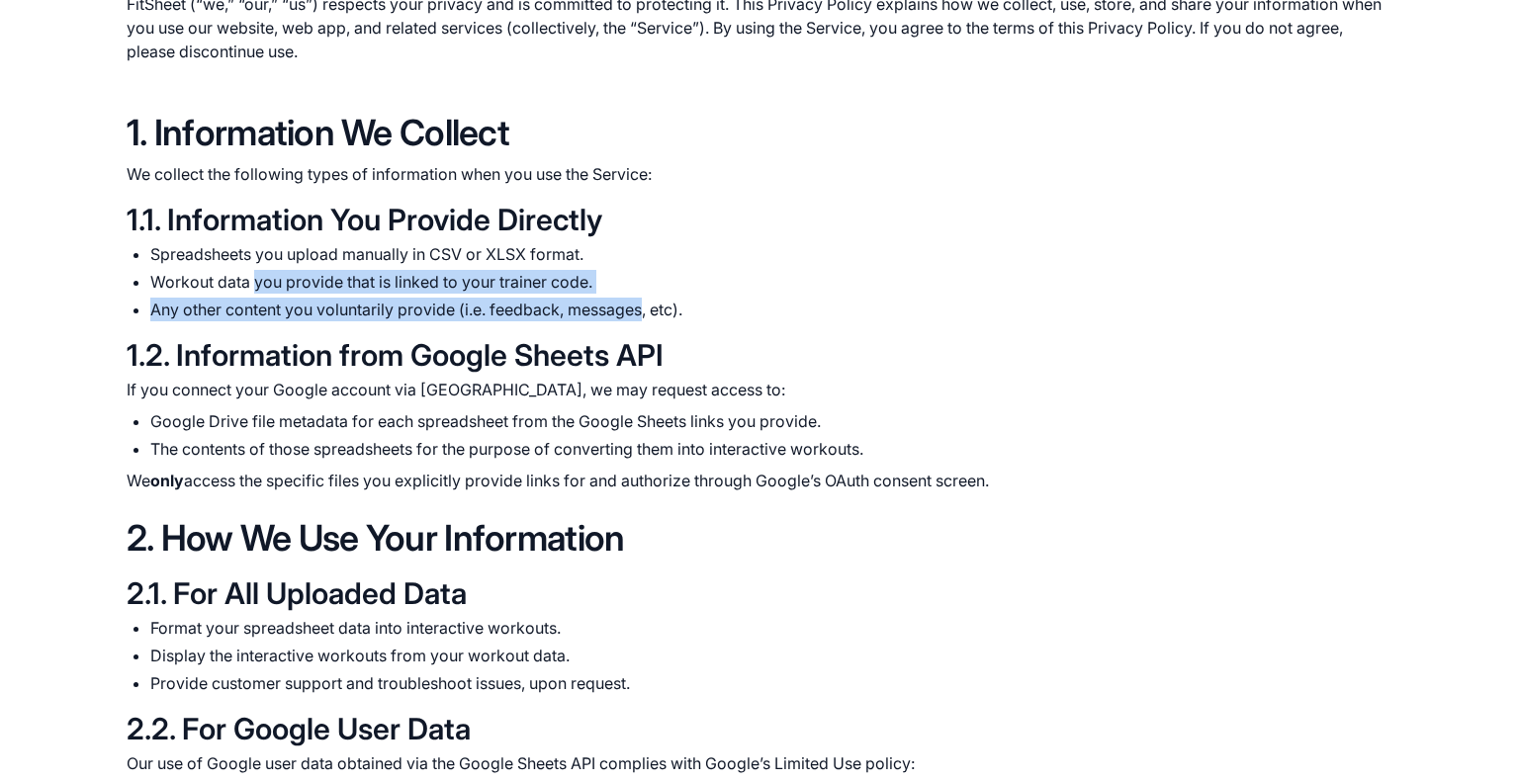
drag, startPoint x: 580, startPoint y: 300, endPoint x: 258, endPoint y: 286, distance: 322.7
click at [259, 287] on ul "Spreadsheets you upload manually in CSV or XLSX format. Workout data you provid…" at bounding box center [760, 281] width 1266 height 79
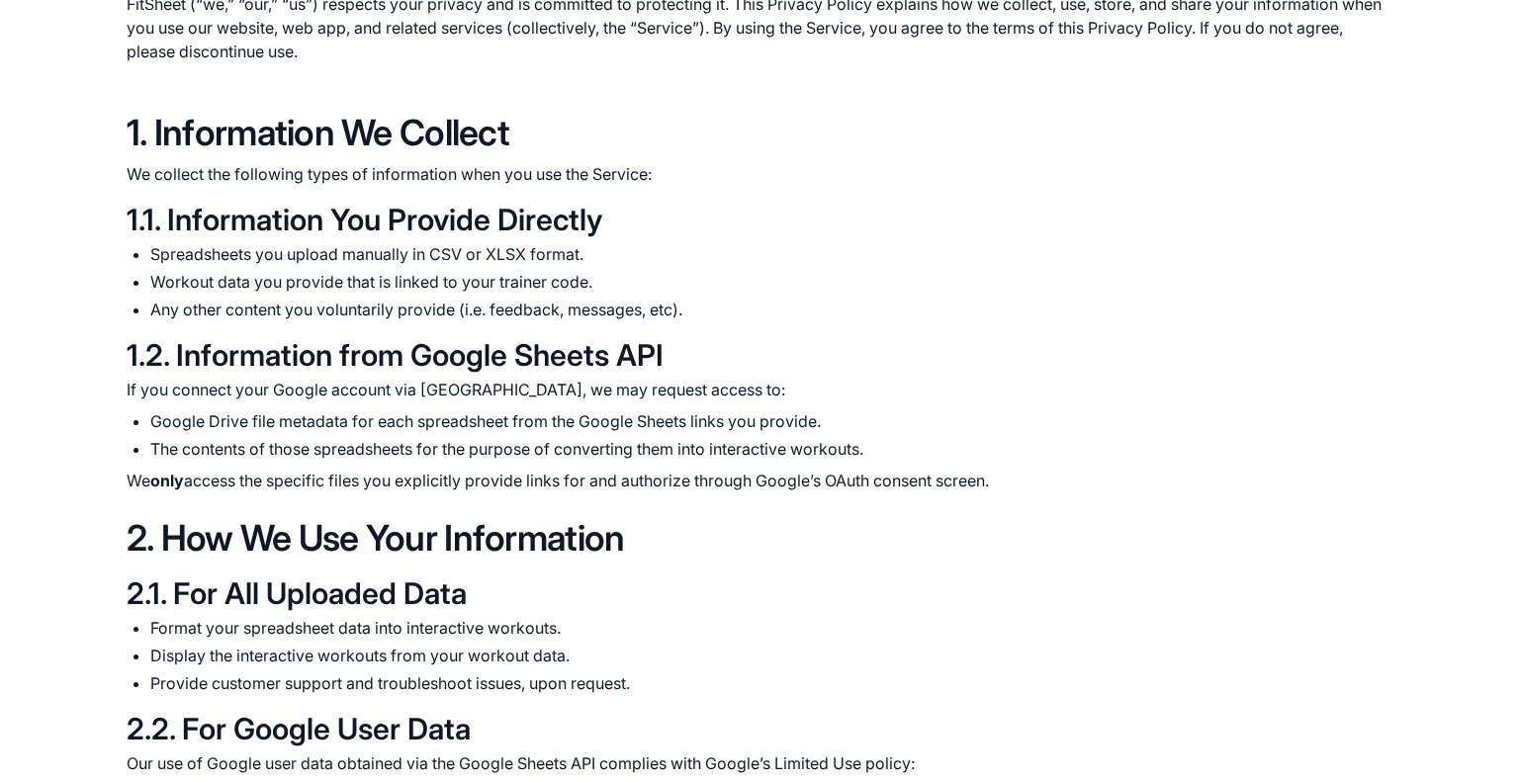
click at [248, 274] on li "Workout data you provide that is linked to your trainer code." at bounding box center [771, 282] width 1242 height 24
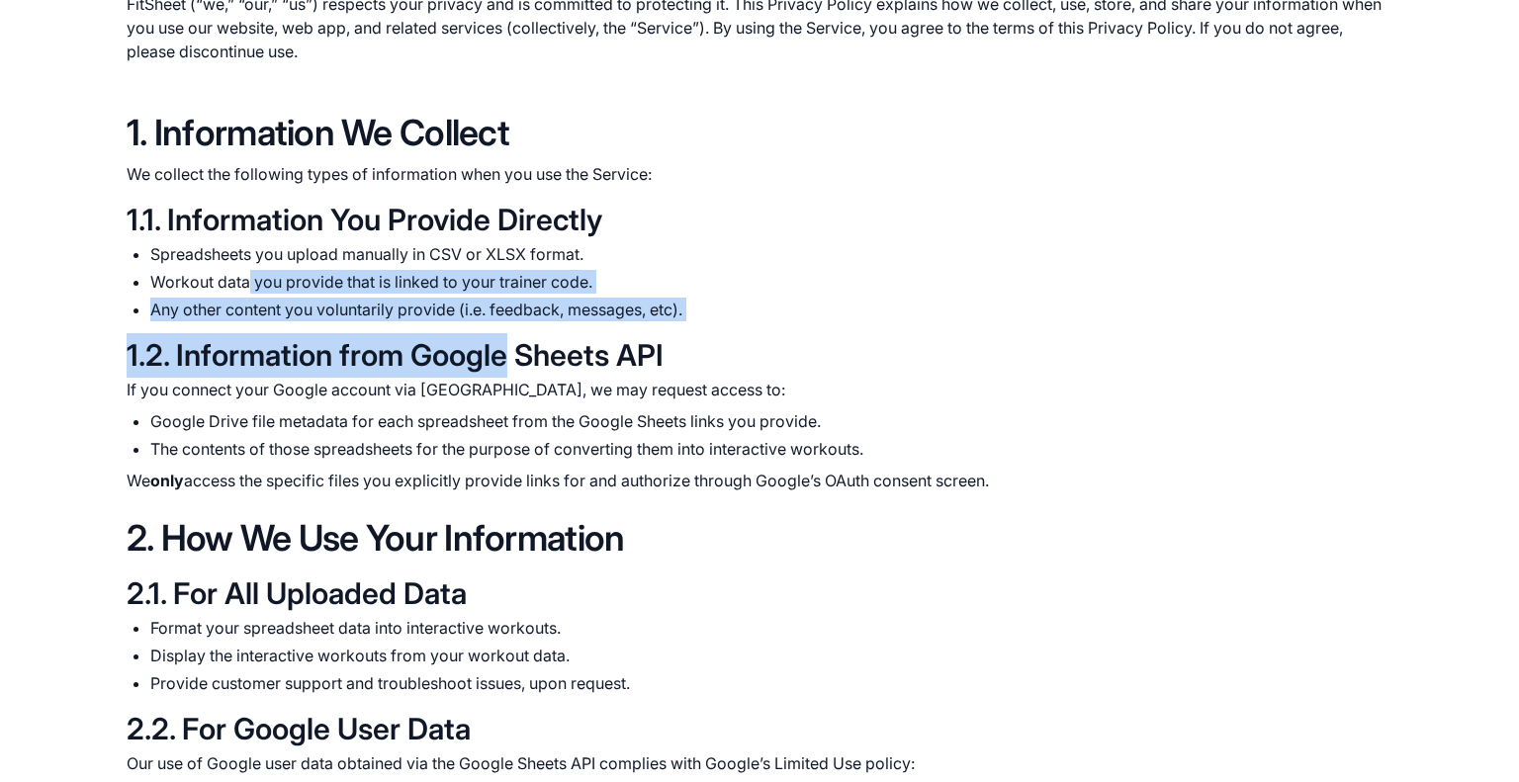
drag, startPoint x: 248, startPoint y: 274, endPoint x: 479, endPoint y: 328, distance: 236.7
click at [479, 328] on div "1. Information We Collect We collect the following types of information when yo…" at bounding box center [760, 302] width 1266 height 382
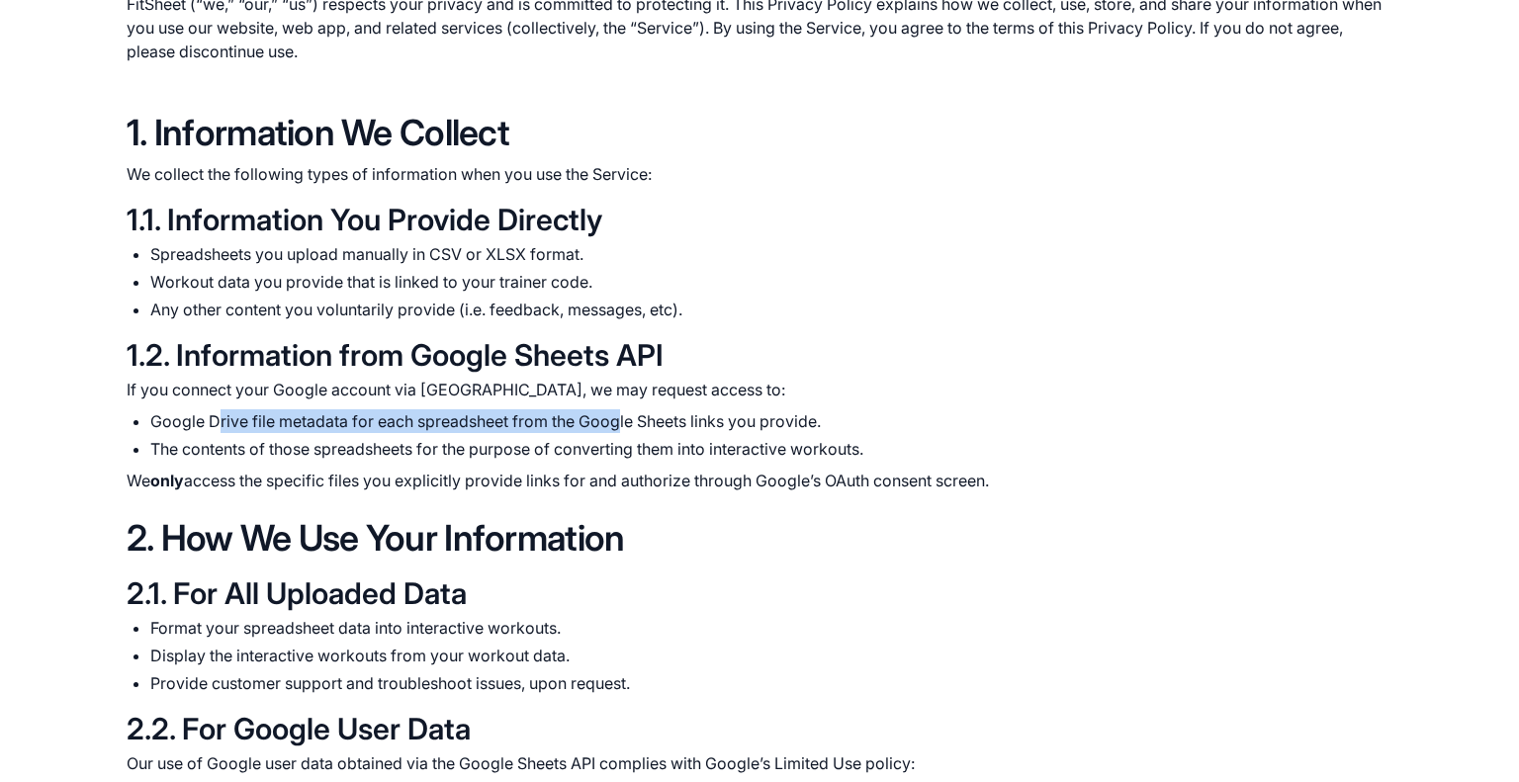
drag, startPoint x: 219, startPoint y: 422, endPoint x: 619, endPoint y: 432, distance: 400.6
click at [619, 432] on li "Google Drive file metadata for each spreadsheet from the Google Sheets links yo…" at bounding box center [771, 421] width 1242 height 24
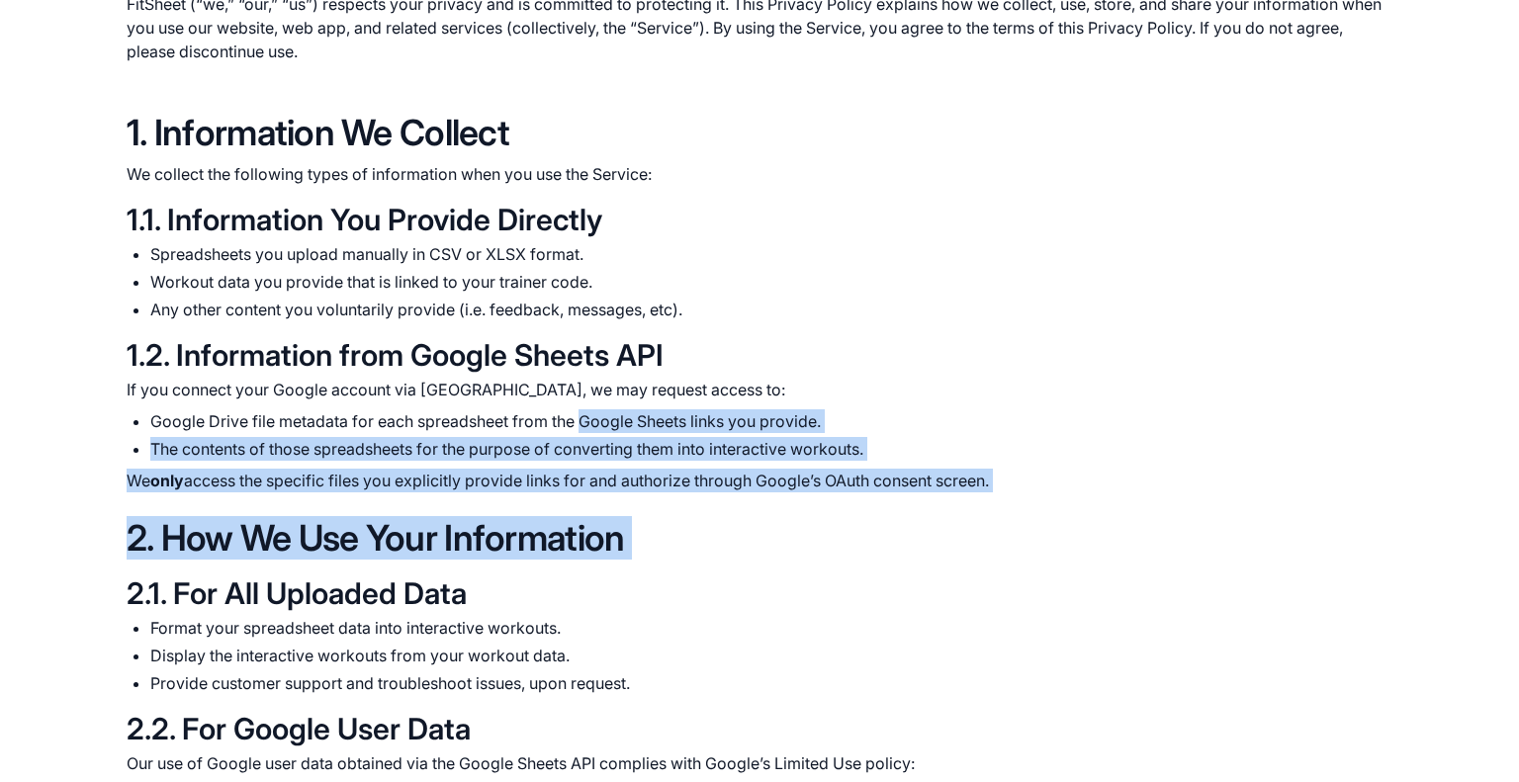
drag, startPoint x: 619, startPoint y: 432, endPoint x: 753, endPoint y: 503, distance: 151.3
click at [753, 503] on div "Privacy Policy Last updated: [DATE] FitSheet (“we,” “our,” “us”) respects your …" at bounding box center [760, 796] width 1266 height 1847
click at [764, 496] on div "Privacy Policy Last updated: [DATE] FitSheet (“we,” “our,” “us”) respects your …" at bounding box center [760, 796] width 1266 height 1847
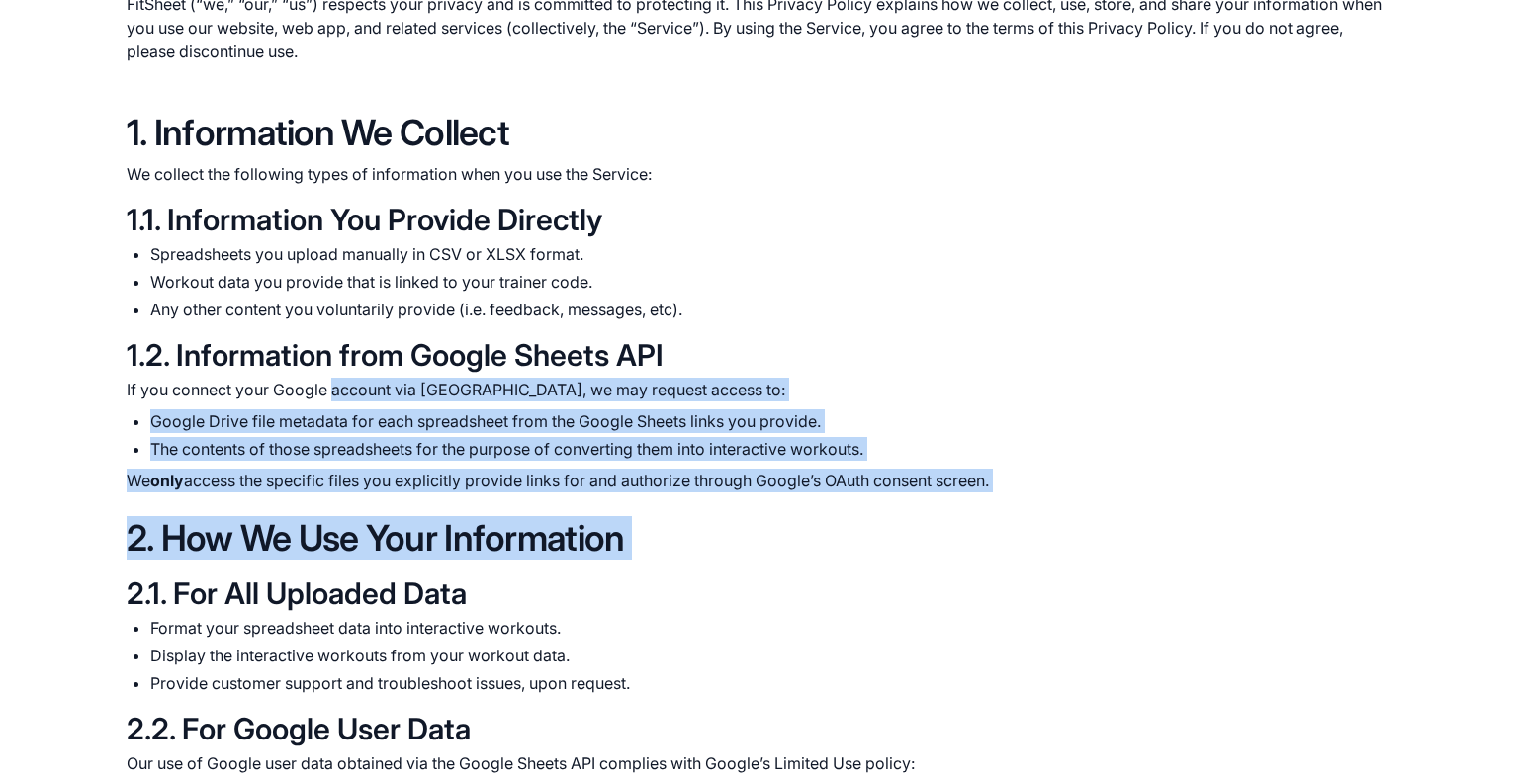
drag, startPoint x: 764, startPoint y: 496, endPoint x: 363, endPoint y: 386, distance: 416.5
click at [365, 388] on div "Privacy Policy Last updated: [DATE] FitSheet (“we,” “our,” “us”) respects your …" at bounding box center [760, 796] width 1266 height 1847
click at [360, 380] on p "If you connect your Google account via [GEOGRAPHIC_DATA], we may request access…" at bounding box center [760, 390] width 1266 height 24
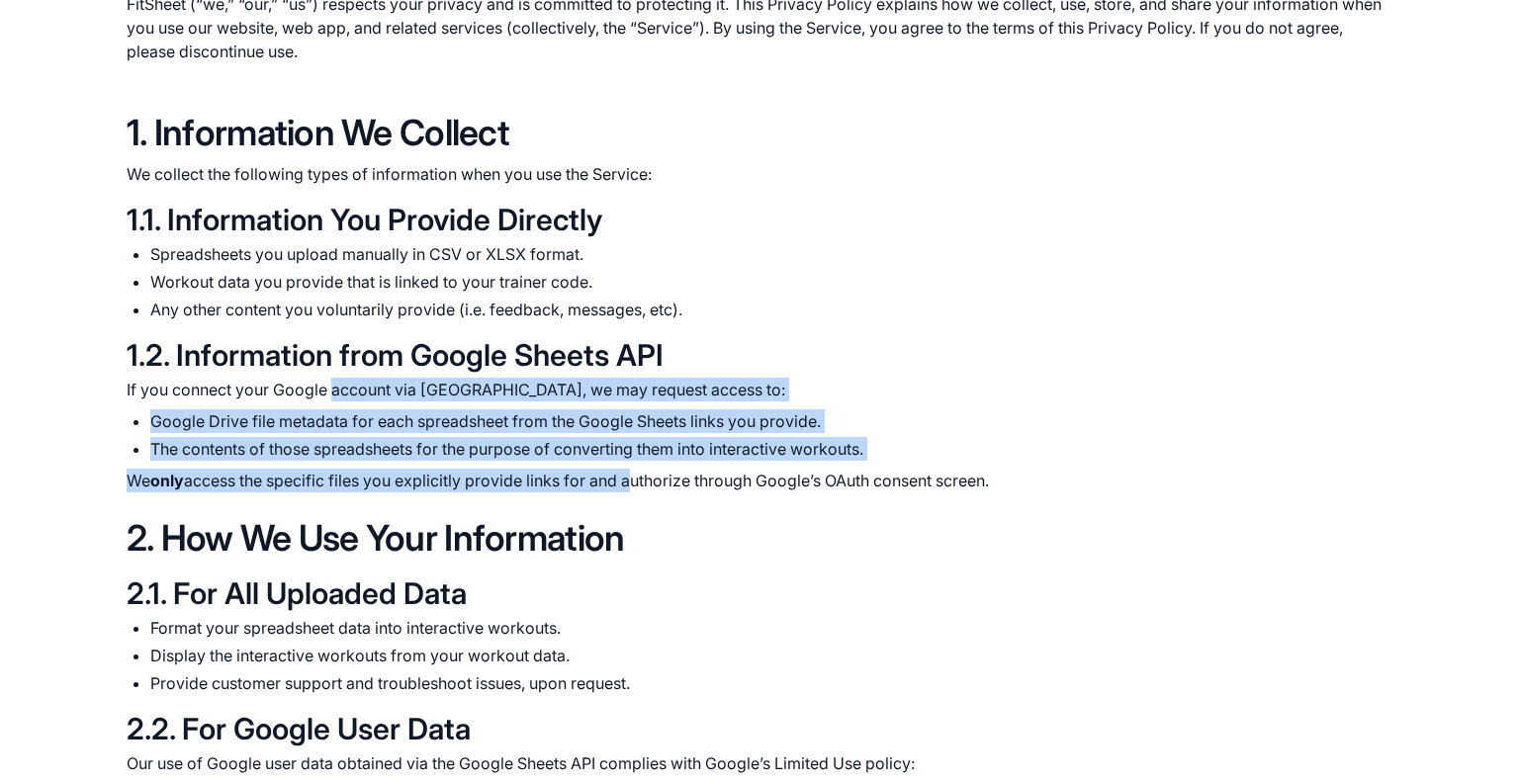
drag, startPoint x: 360, startPoint y: 380, endPoint x: 624, endPoint y: 475, distance: 280.6
click at [624, 475] on div "If you connect your Google account via OAuth, we may request access to: Google …" at bounding box center [760, 435] width 1266 height 115
drag, startPoint x: 797, startPoint y: 479, endPoint x: 110, endPoint y: 390, distance: 693.0
click at [110, 390] on section "Privacy Policy Last updated: [DATE] FitSheet (“we,” “our,” “us”) respects your …" at bounding box center [759, 796] width 1519 height 2037
click at [113, 387] on section "Privacy Policy Last updated: [DATE] FitSheet (“we,” “our,” “us”) respects your …" at bounding box center [759, 796] width 1519 height 2037
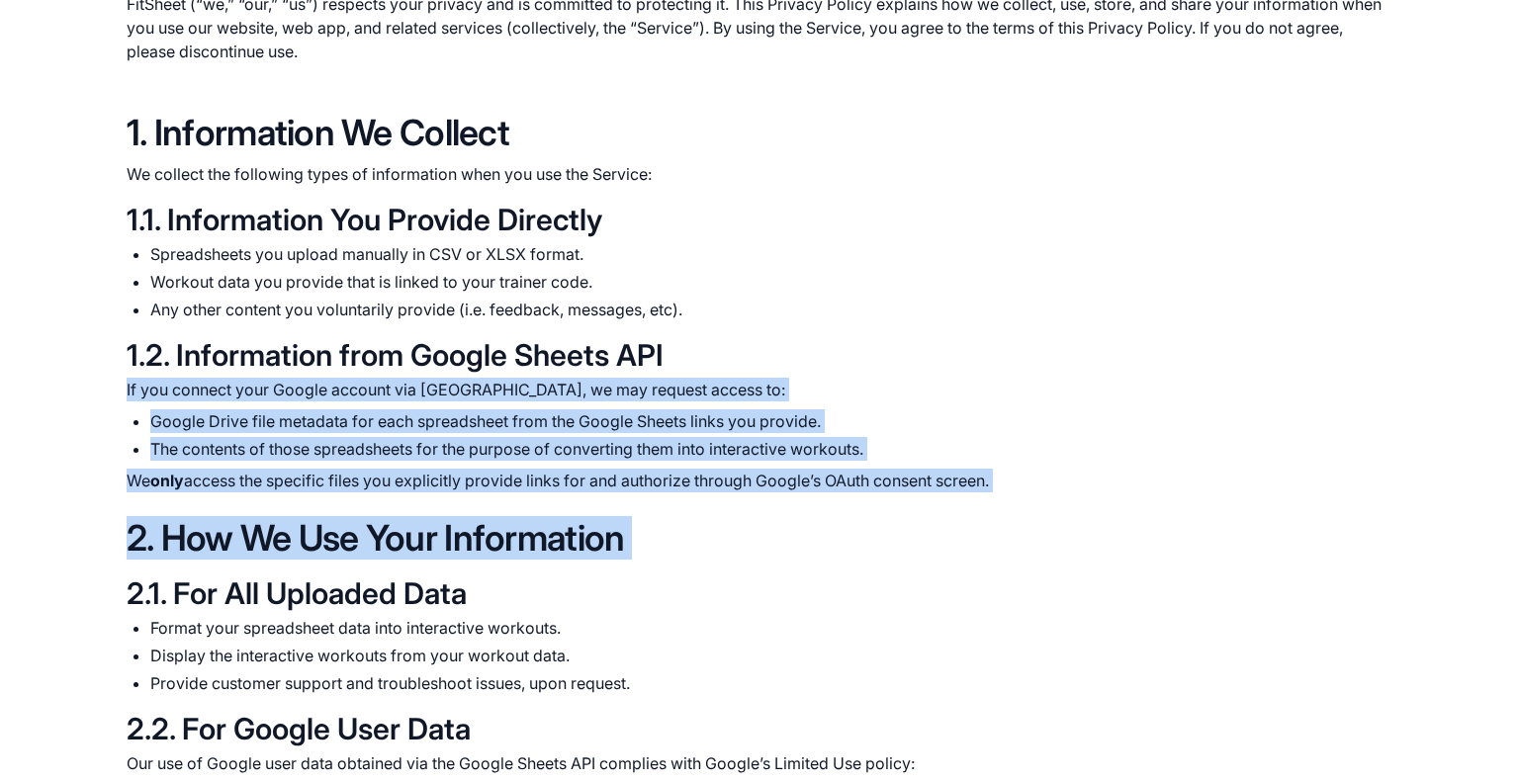
drag, startPoint x: 113, startPoint y: 387, endPoint x: 851, endPoint y: 497, distance: 747.0
click at [851, 497] on section "Privacy Policy Last updated: [DATE] FitSheet (“we,” “our,” “us”) respects your …" at bounding box center [759, 796] width 1519 height 2037
click at [853, 496] on div "Privacy Policy Last updated: [DATE] FitSheet (“we,” “our,” “us”) respects your …" at bounding box center [760, 796] width 1266 height 1847
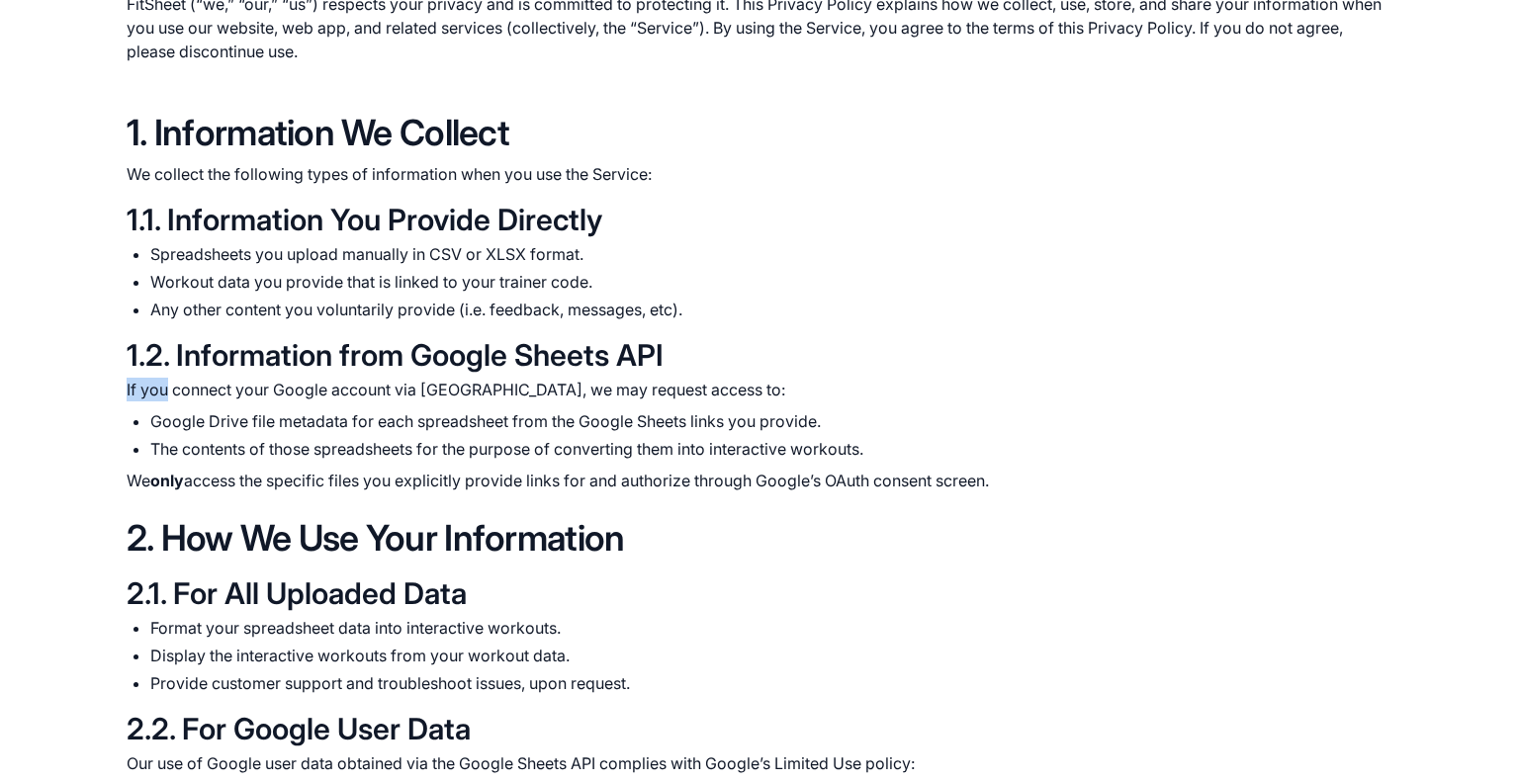
drag, startPoint x: 853, startPoint y: 496, endPoint x: 157, endPoint y: 390, distance: 704.3
click at [157, 390] on div "Privacy Policy Last updated: [DATE] FitSheet (“we,” “our,” “us”) respects your …" at bounding box center [760, 796] width 1266 height 1847
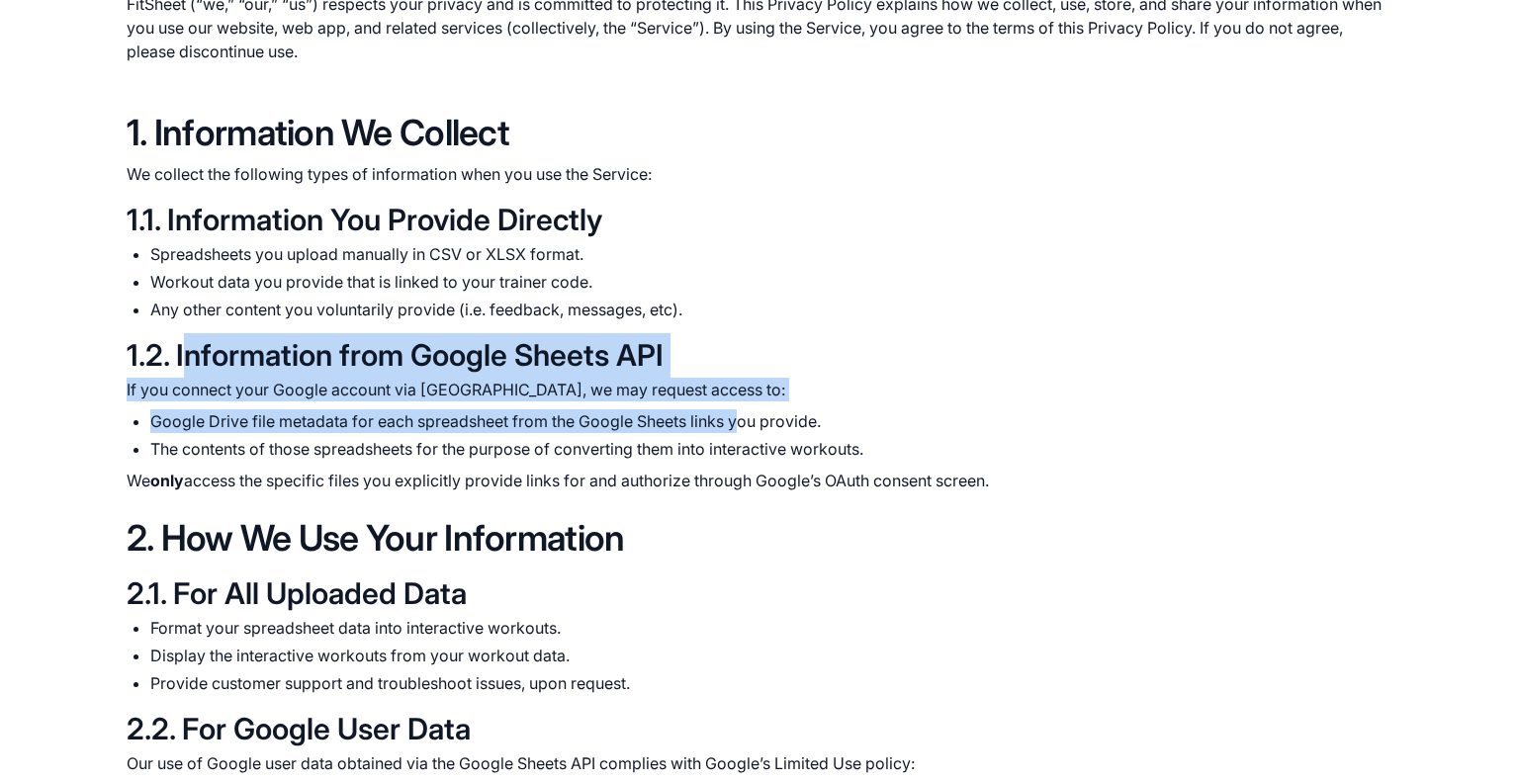
drag, startPoint x: 187, startPoint y: 346, endPoint x: 738, endPoint y: 425, distance: 556.5
click at [738, 425] on div "1.2. Information from Google Sheets API If you connect your Google account via …" at bounding box center [760, 412] width 1266 height 159
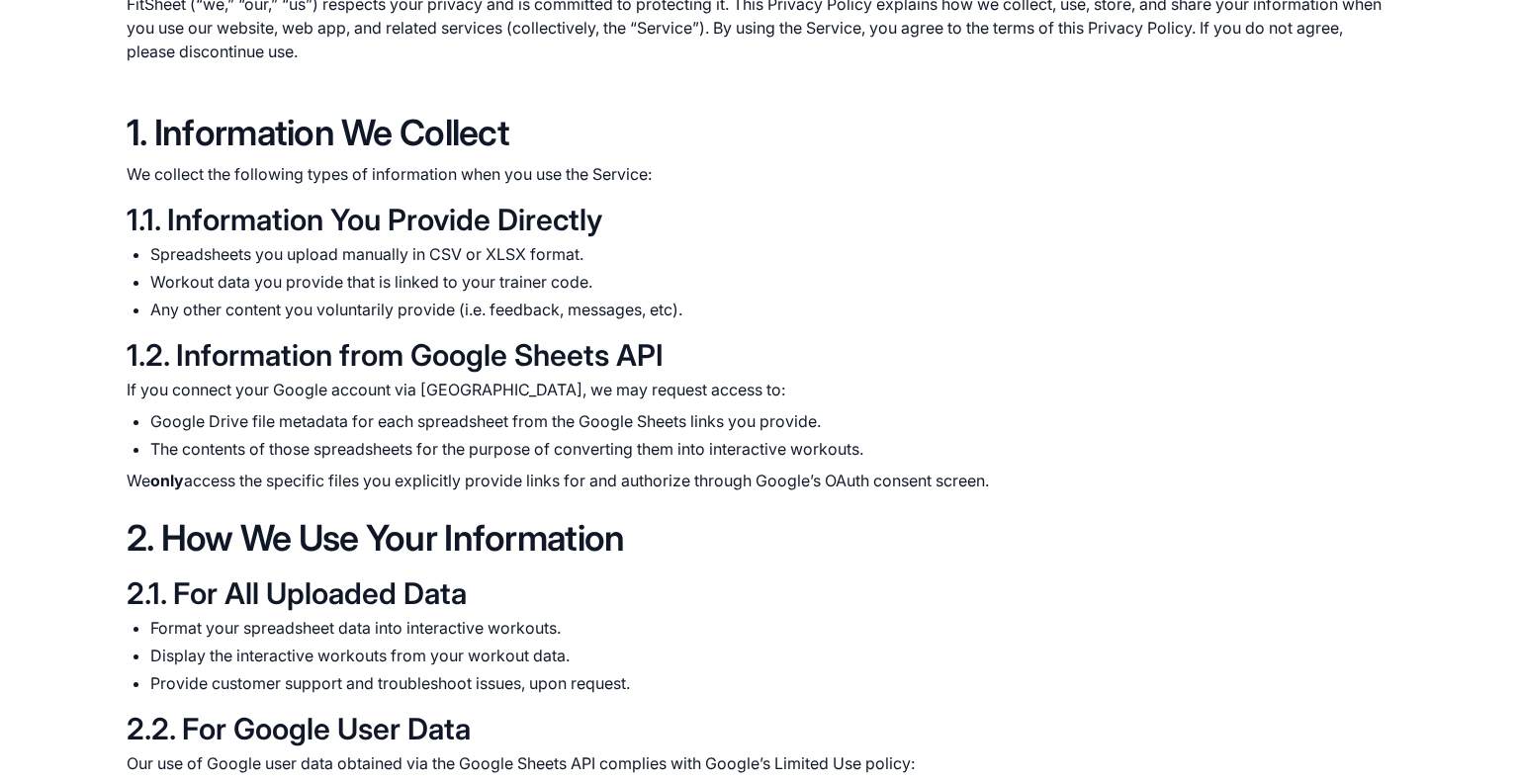
click at [817, 448] on li "The contents of those spreadsheets for the purpose of converting them into inte…" at bounding box center [771, 449] width 1242 height 24
drag, startPoint x: 172, startPoint y: 259, endPoint x: 352, endPoint y: 265, distance: 180.1
click at [352, 265] on li "Spreadsheets you upload manually in CSV or XLSX format." at bounding box center [771, 254] width 1242 height 24
drag, startPoint x: 363, startPoint y: 369, endPoint x: 561, endPoint y: 357, distance: 198.1
click at [532, 365] on h3 "1.2. Information from Google Sheets API" at bounding box center [760, 355] width 1266 height 45
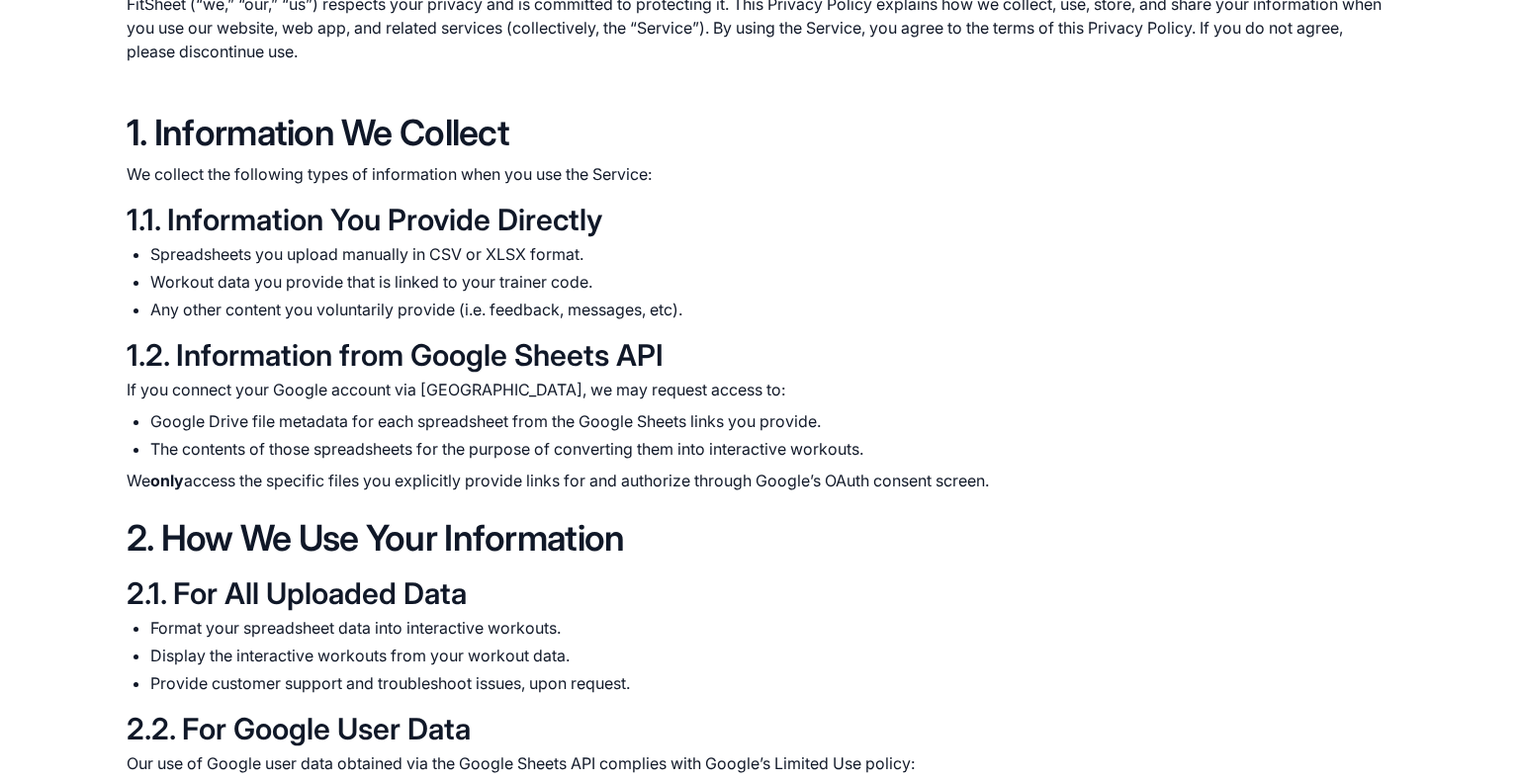
click at [657, 346] on h3 "1.2. Information from Google Sheets API" at bounding box center [760, 355] width 1266 height 45
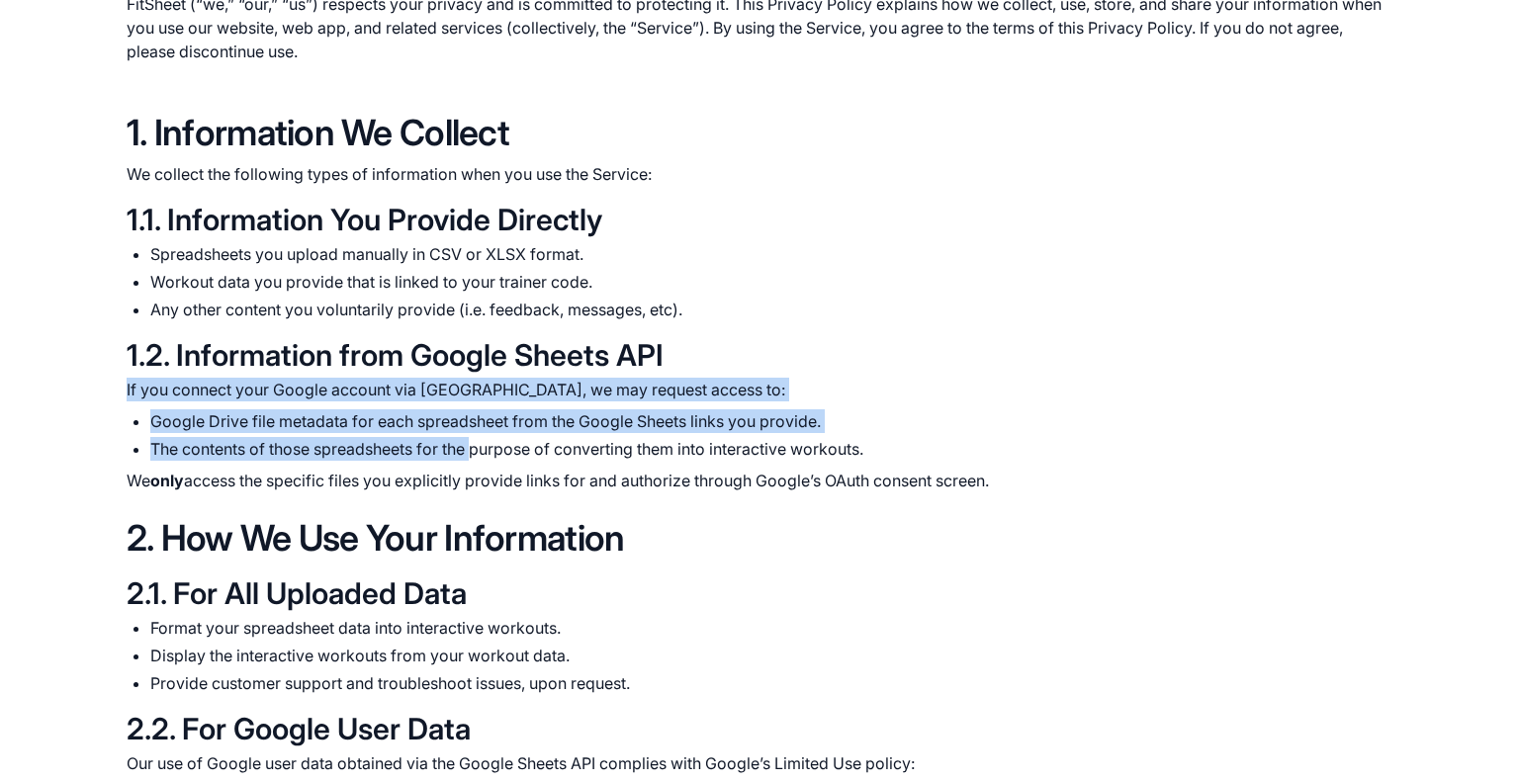
drag, startPoint x: 123, startPoint y: 390, endPoint x: 479, endPoint y: 452, distance: 361.4
click at [479, 452] on section "Privacy Policy Last updated: [DATE] FitSheet (“we,” “our,” “us”) respects your …" at bounding box center [759, 796] width 1519 height 2037
click at [165, 434] on ul "Google Drive file metadata for each spreadsheet from the Google Sheets links yo…" at bounding box center [760, 434] width 1266 height 51
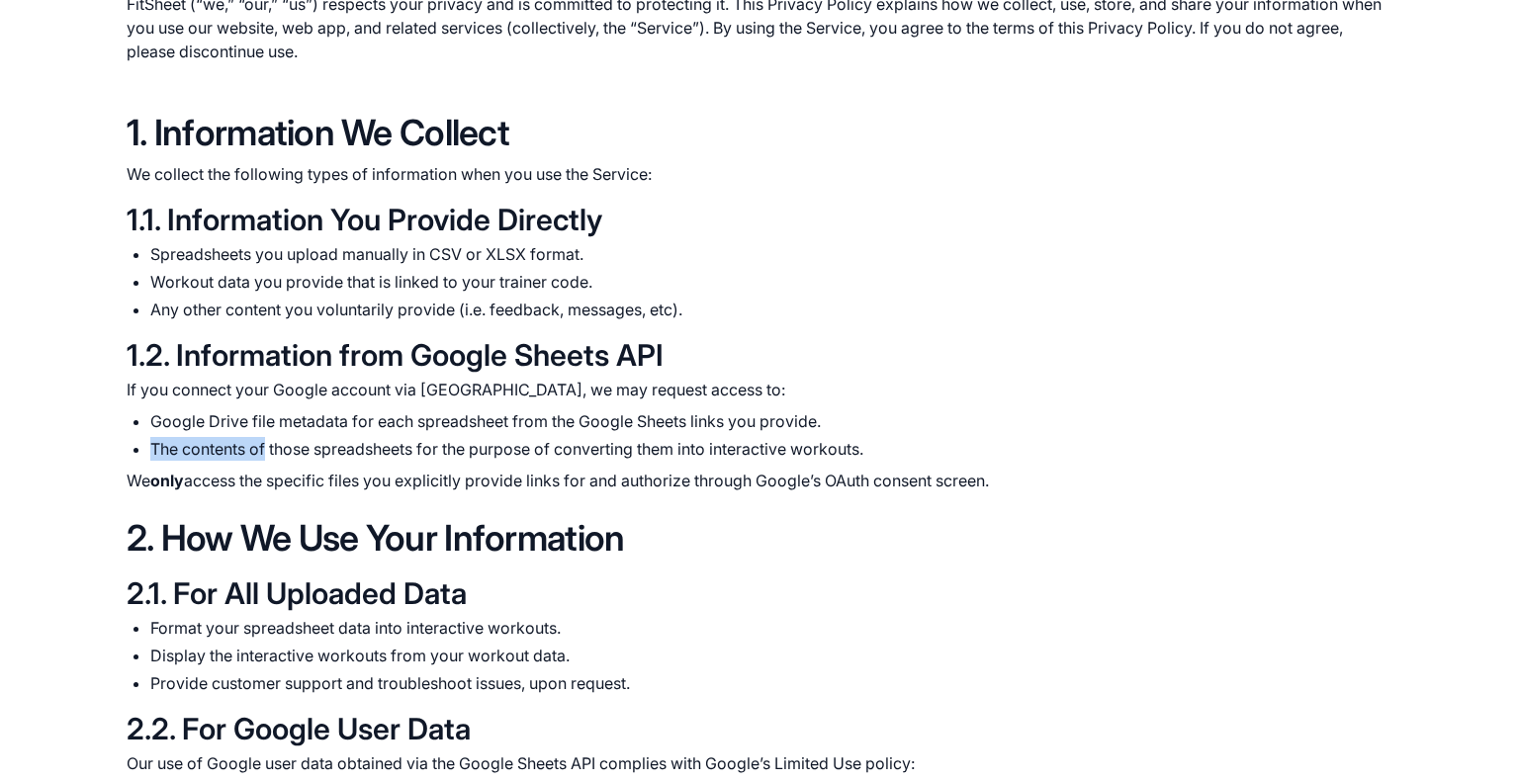
drag, startPoint x: 165, startPoint y: 434, endPoint x: 257, endPoint y: 434, distance: 92.0
click at [257, 434] on ul "Google Drive file metadata for each spreadsheet from the Google Sheets links yo…" at bounding box center [760, 434] width 1266 height 51
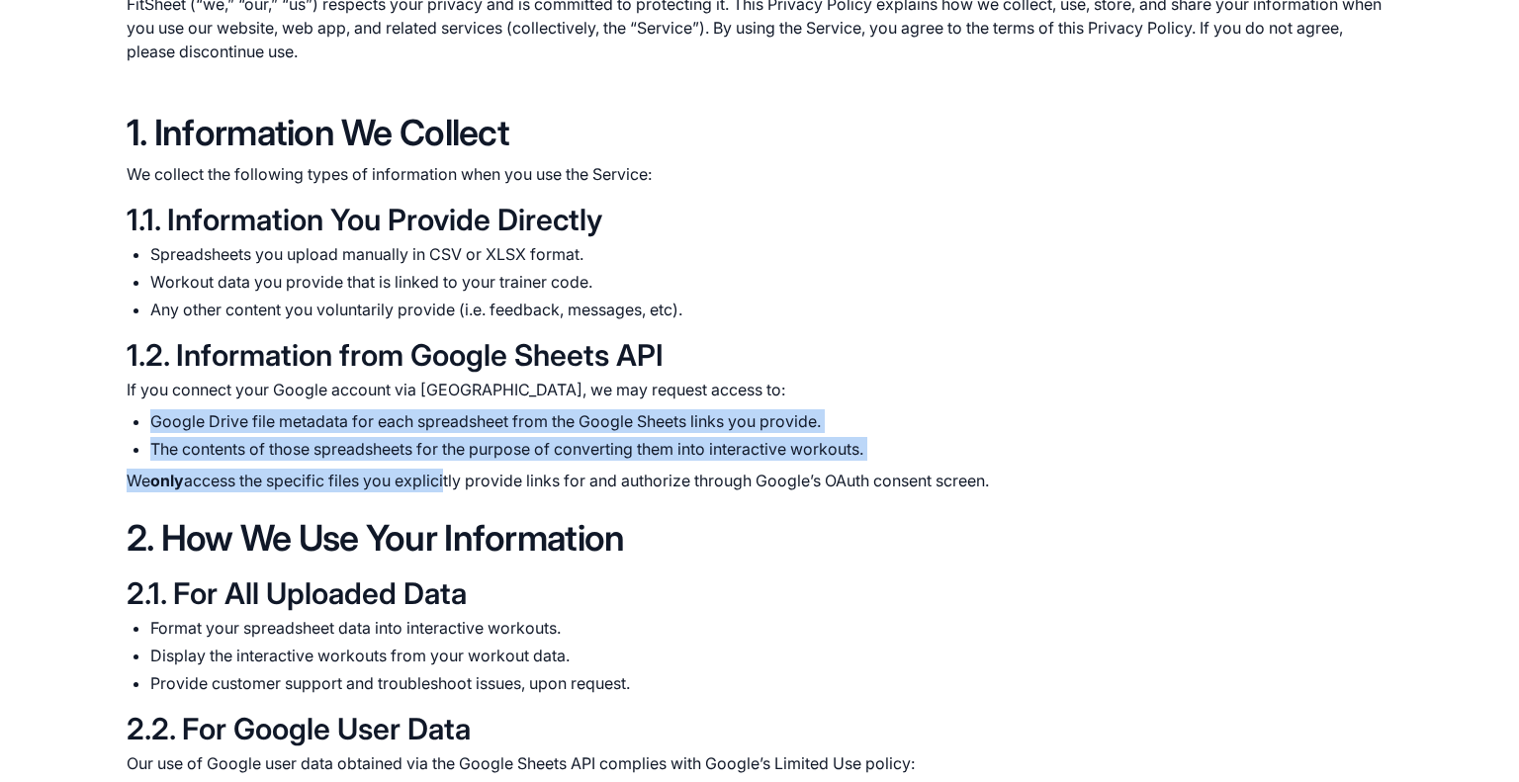
drag, startPoint x: 153, startPoint y: 425, endPoint x: 447, endPoint y: 473, distance: 297.5
click at [447, 473] on div "If you connect your Google account via OAuth, we may request access to: Google …" at bounding box center [760, 435] width 1266 height 115
click at [290, 471] on p "We only access the specific files you explicitly provide links for and authoriz…" at bounding box center [760, 481] width 1266 height 24
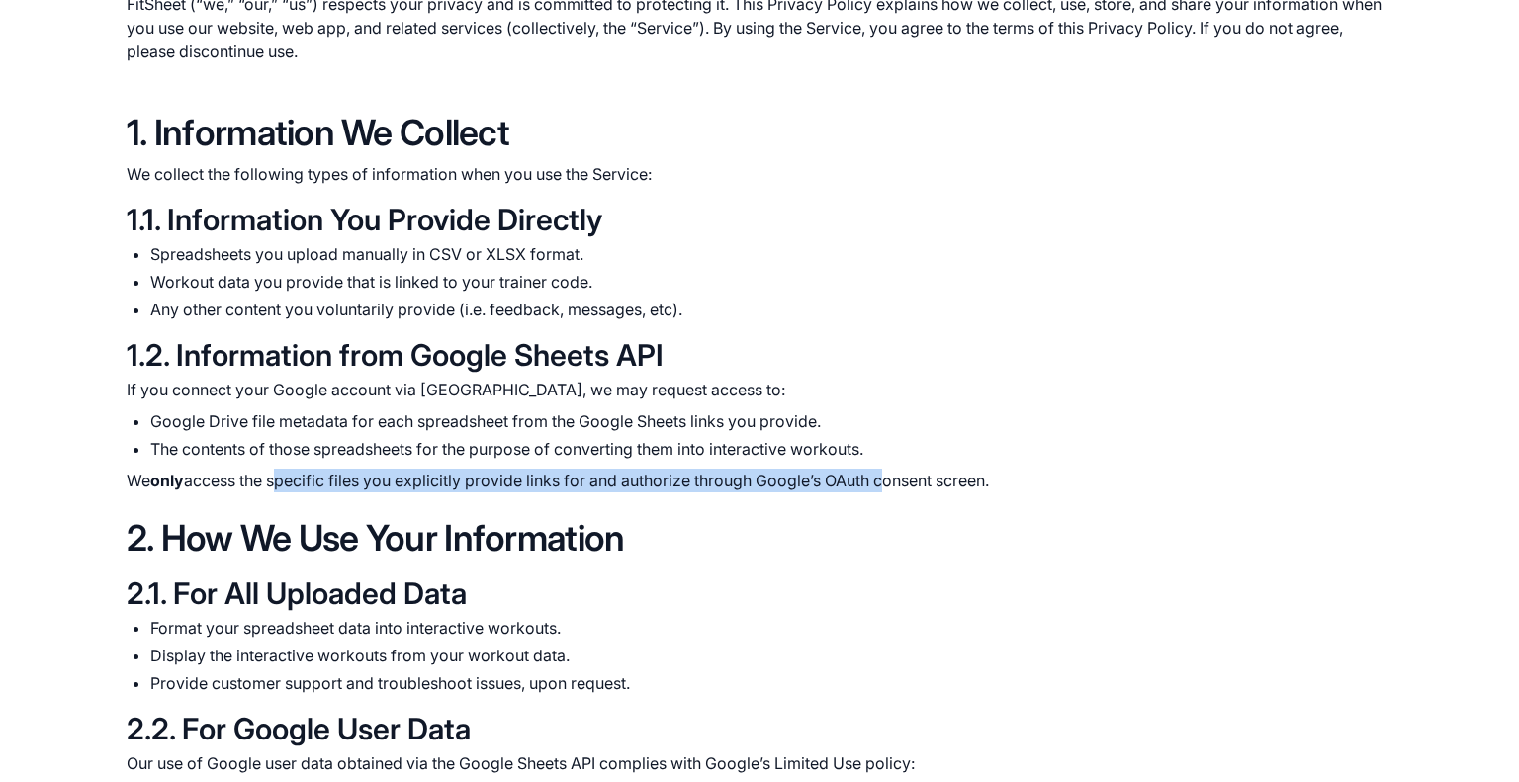
drag, startPoint x: 290, startPoint y: 471, endPoint x: 881, endPoint y: 487, distance: 591.6
click at [881, 487] on p "We only access the specific files you explicitly provide links for and authoriz…" at bounding box center [760, 481] width 1266 height 24
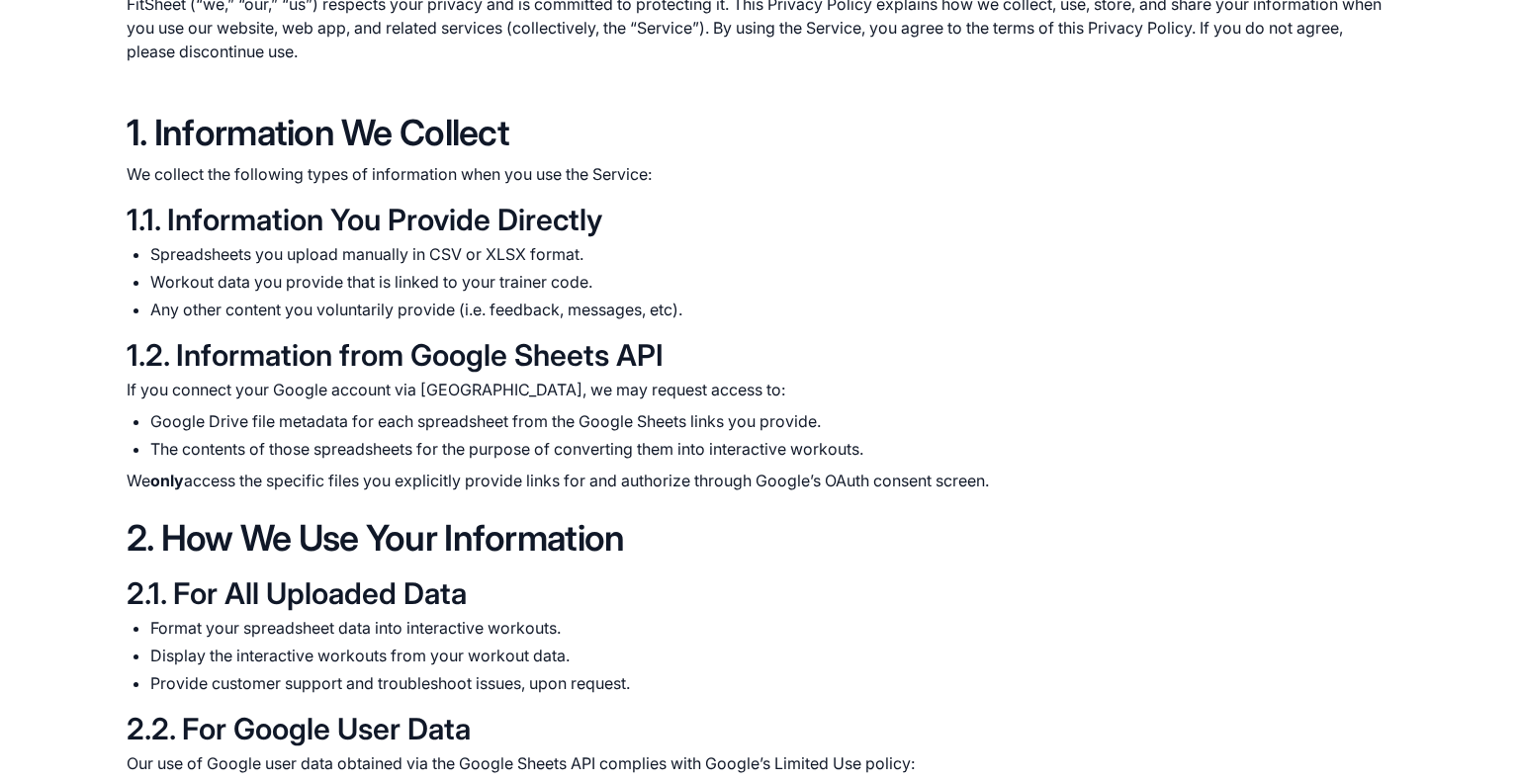
click at [961, 490] on p "We only access the specific files you explicitly provide links for and authoriz…" at bounding box center [760, 481] width 1266 height 24
